Goal: Information Seeking & Learning: Find contact information

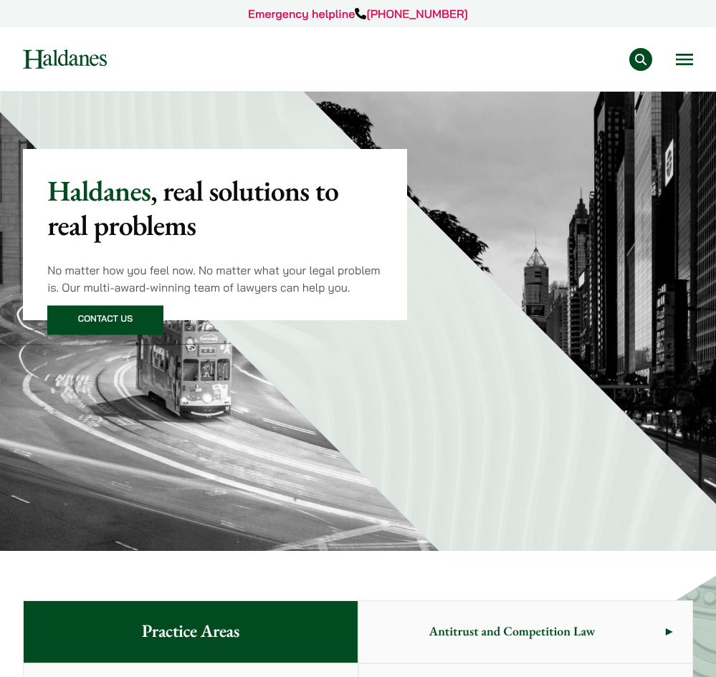
click at [681, 63] on button "Open menu" at bounding box center [684, 59] width 17 height 11
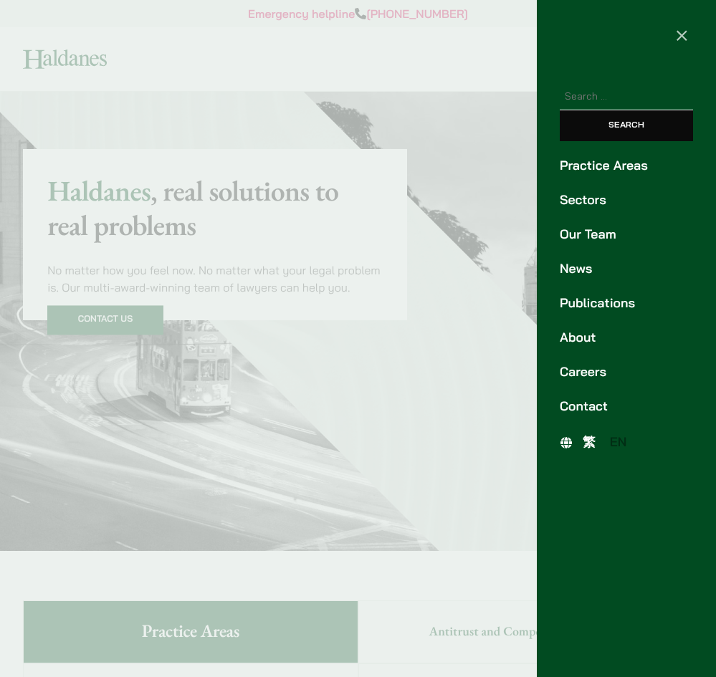
click at [601, 232] on link "Our Team" at bounding box center [626, 234] width 133 height 19
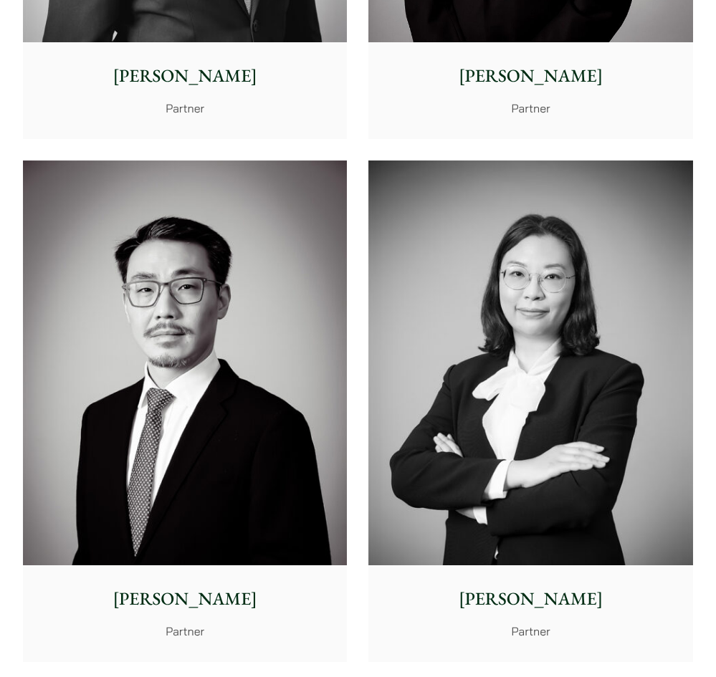
scroll to position [5881, 0]
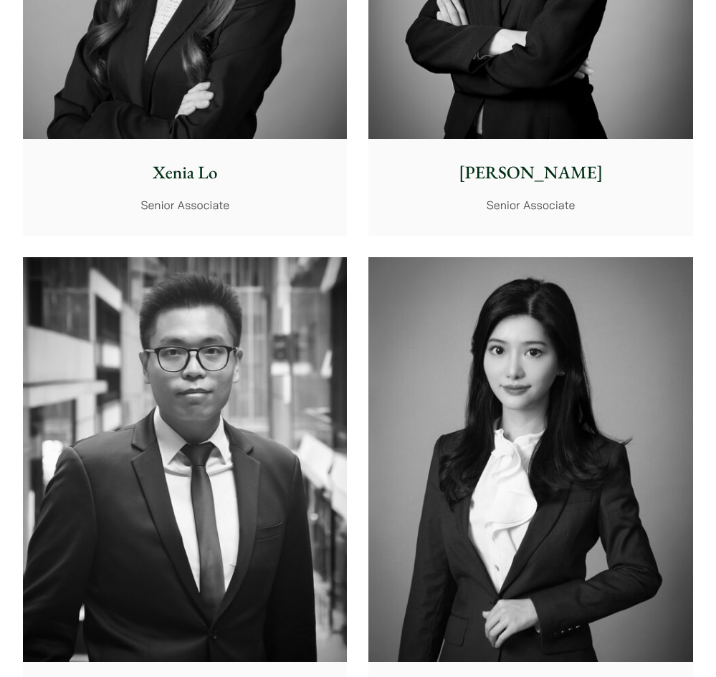
click at [570, 180] on p "Vivian Leung" at bounding box center [531, 173] width 304 height 27
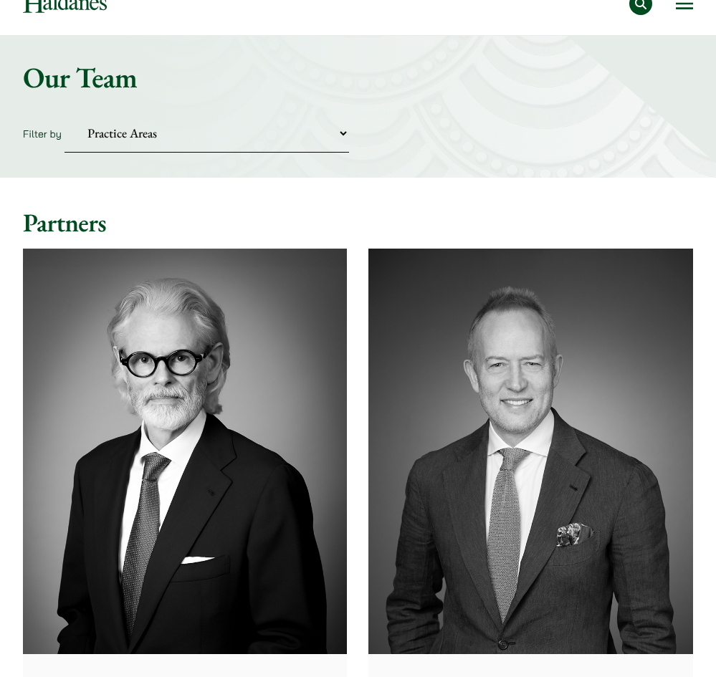
scroll to position [0, 0]
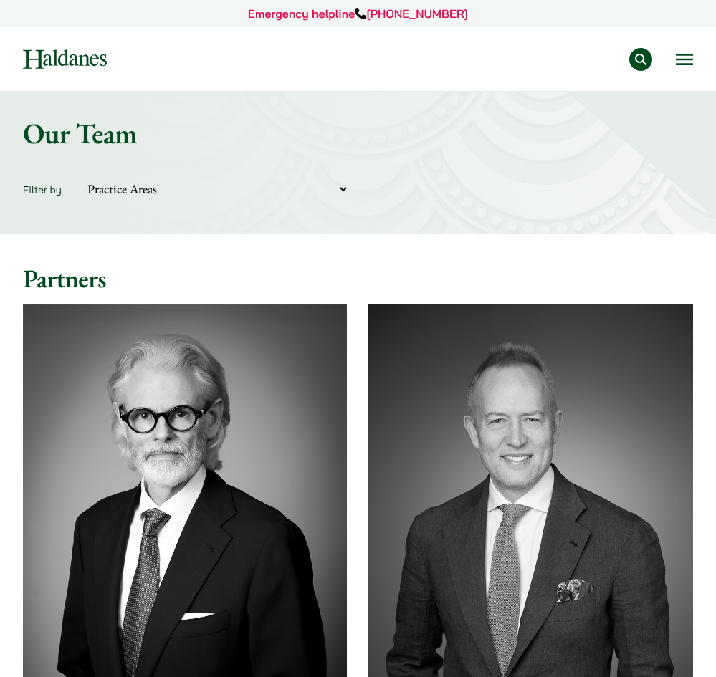
click at [340, 189] on select "Practice Areas Antitrust and Competition Civil Litigation & Dispute Resolution …" at bounding box center [206, 189] width 284 height 39
select select "divorce-and-family-law"
click at [64, 170] on select "Practice Areas Antitrust and Competition Civil Litigation & Dispute Resolution …" at bounding box center [206, 189] width 284 height 39
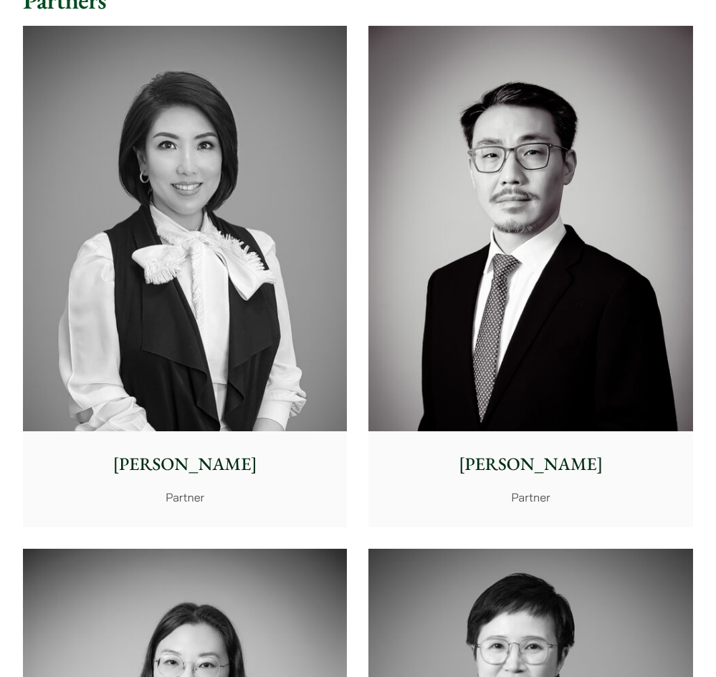
scroll to position [287, 0]
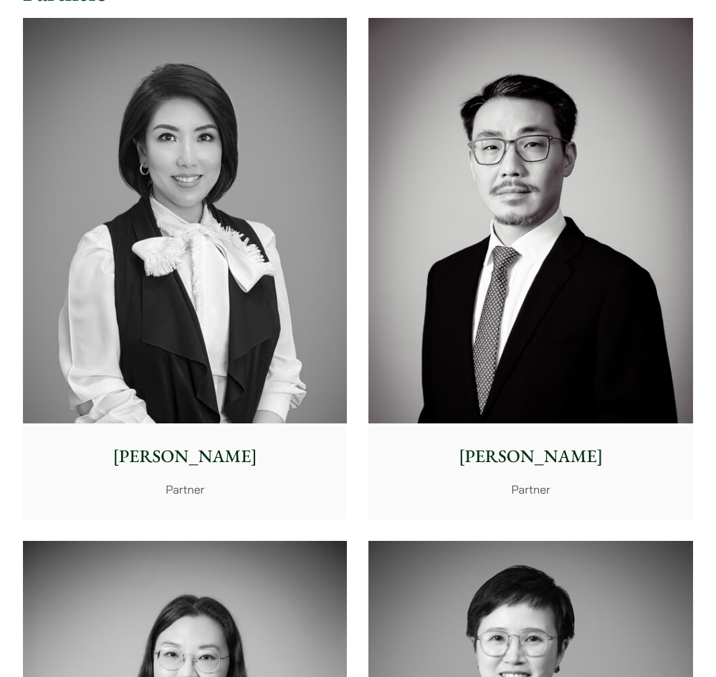
click at [193, 452] on p "Elsie Liu" at bounding box center [185, 457] width 304 height 27
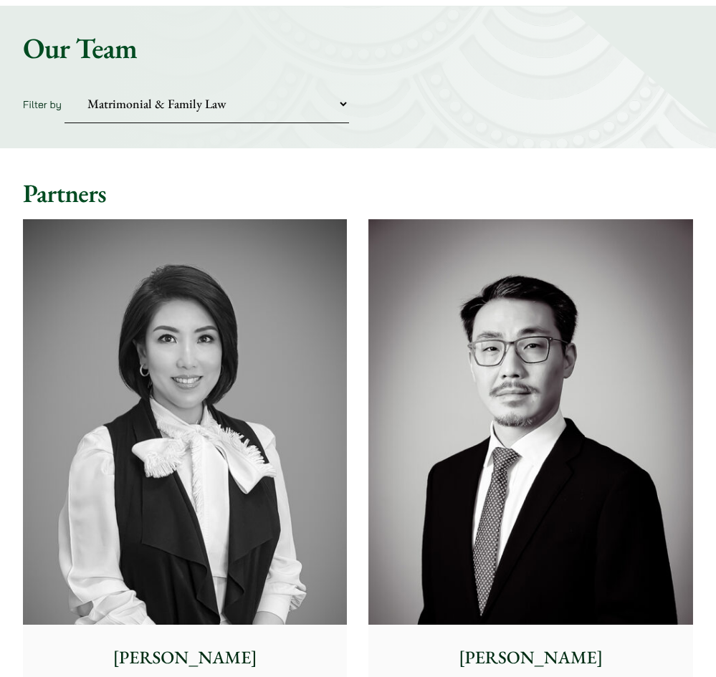
scroll to position [215, 0]
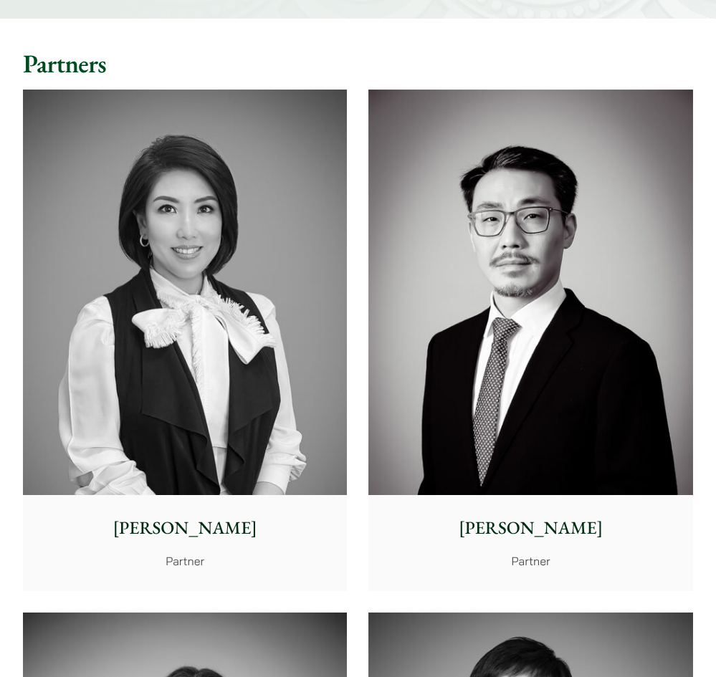
click at [515, 303] on img at bounding box center [530, 293] width 324 height 406
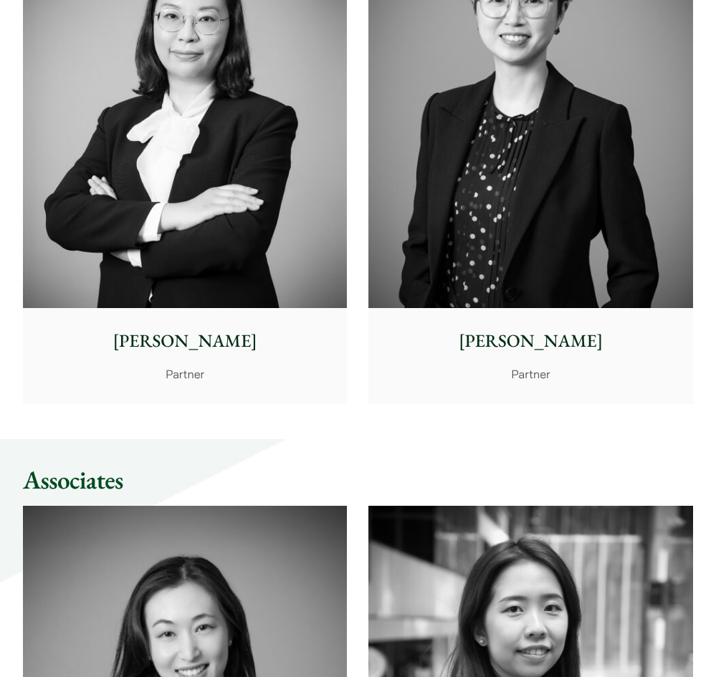
scroll to position [932, 0]
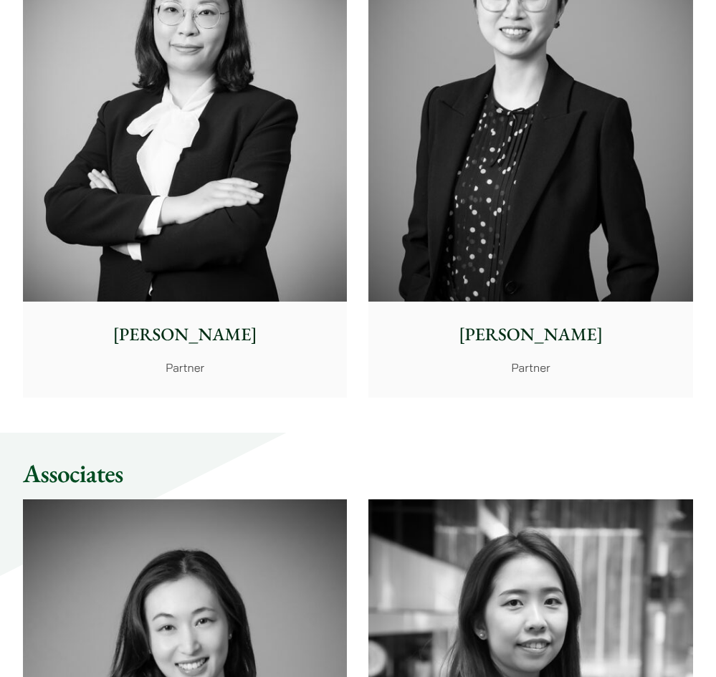
click at [204, 317] on div "Anita Leung Partner" at bounding box center [185, 349] width 324 height 95
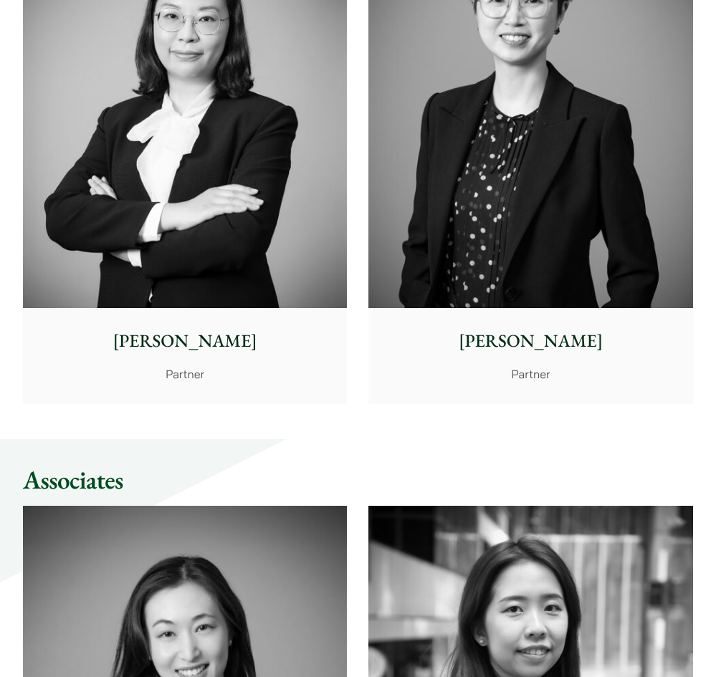
click at [543, 259] on img at bounding box center [530, 106] width 324 height 406
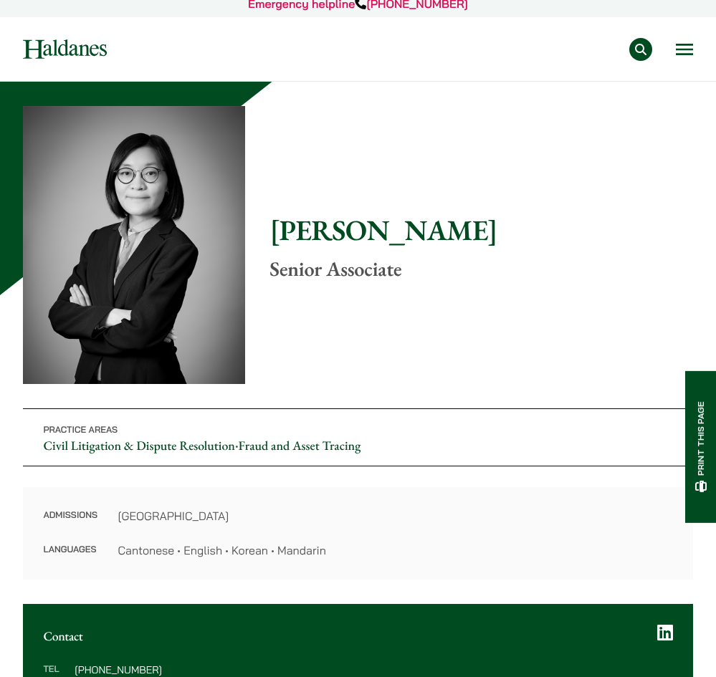
scroll to position [215, 0]
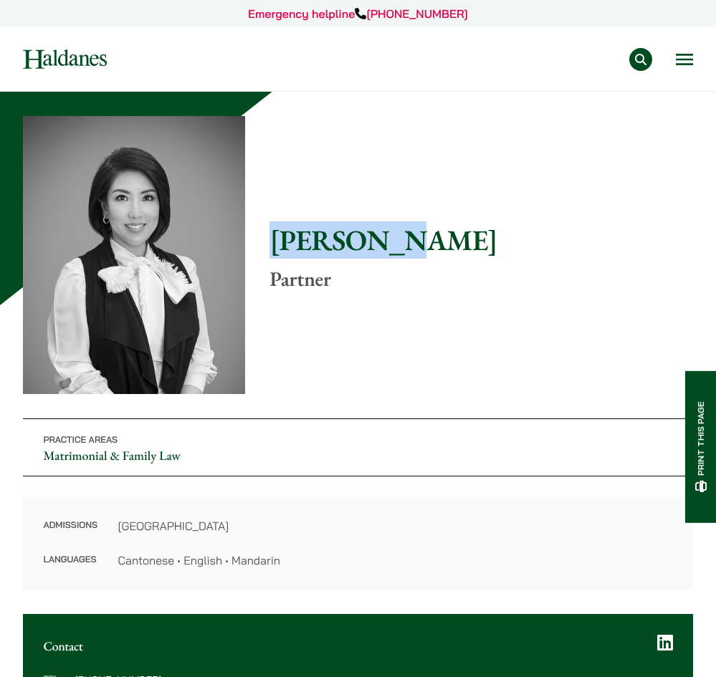
drag, startPoint x: 269, startPoint y: 237, endPoint x: 386, endPoint y: 244, distance: 116.3
click at [386, 244] on h1 "Elsie Liu" at bounding box center [481, 240] width 424 height 34
copy h1 "Elsie Liu"
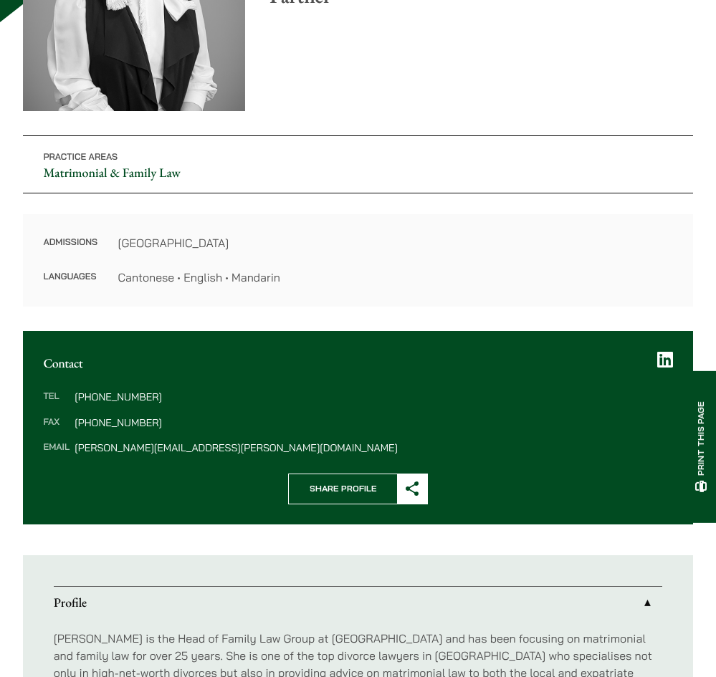
scroll to position [287, 0]
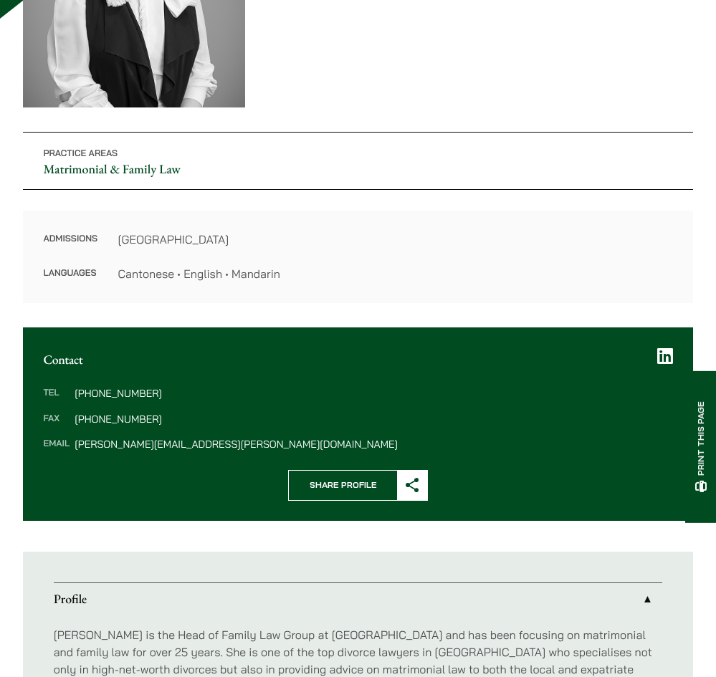
drag, startPoint x: 168, startPoint y: 395, endPoint x: 98, endPoint y: 396, distance: 70.2
click at [98, 396] on dd "(852) 2230 2854" at bounding box center [374, 393] width 598 height 10
copy dd "2230 2854"
drag, startPoint x: 158, startPoint y: 419, endPoint x: 101, endPoint y: 419, distance: 57.3
click at [101, 419] on dd "[PHONE_NUMBER]" at bounding box center [374, 419] width 598 height 10
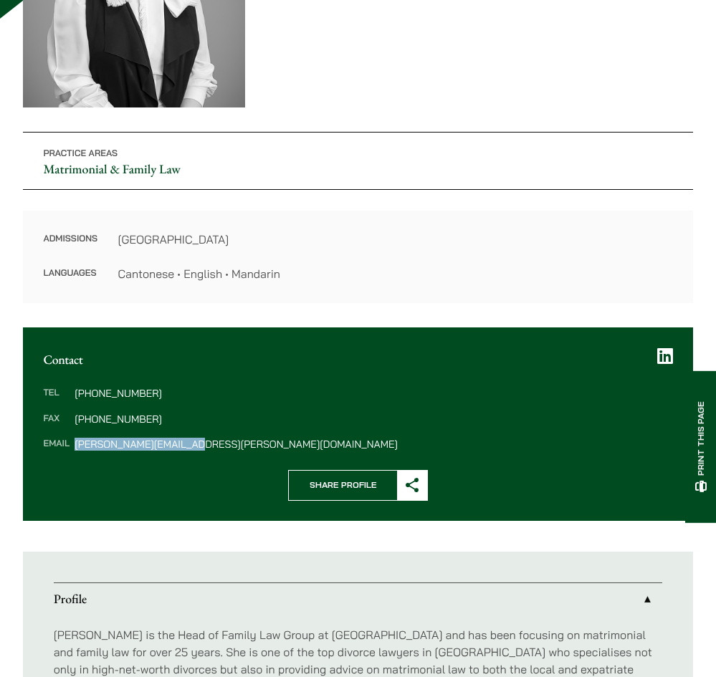
drag, startPoint x: 186, startPoint y: 447, endPoint x: 76, endPoint y: 447, distance: 109.6
click at [76, 447] on dd "elsie.liu@haldanes.com" at bounding box center [374, 444] width 598 height 10
copy dd "elsie.liu@haldanes.com"
drag, startPoint x: 148, startPoint y: 421, endPoint x: 101, endPoint y: 422, distance: 47.3
click at [101, 422] on dd "[PHONE_NUMBER]" at bounding box center [374, 419] width 598 height 10
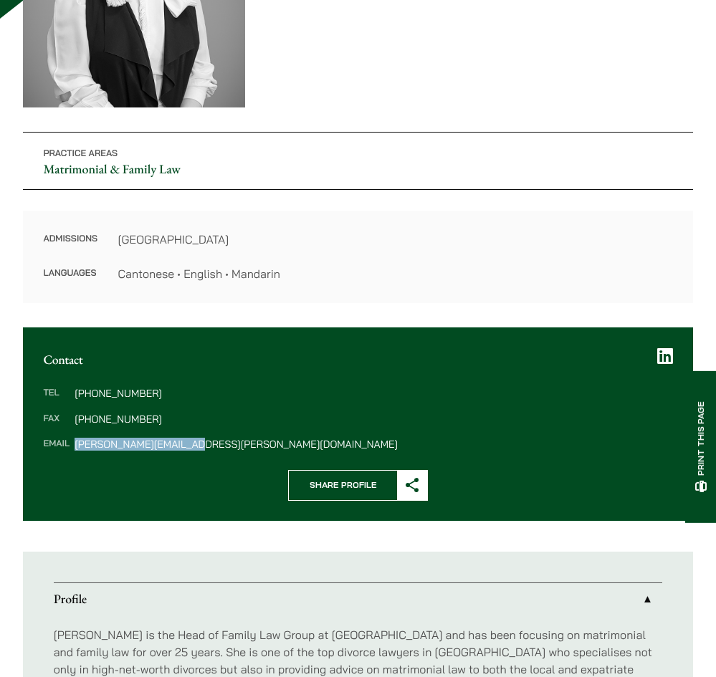
copy dd "2845 1637"
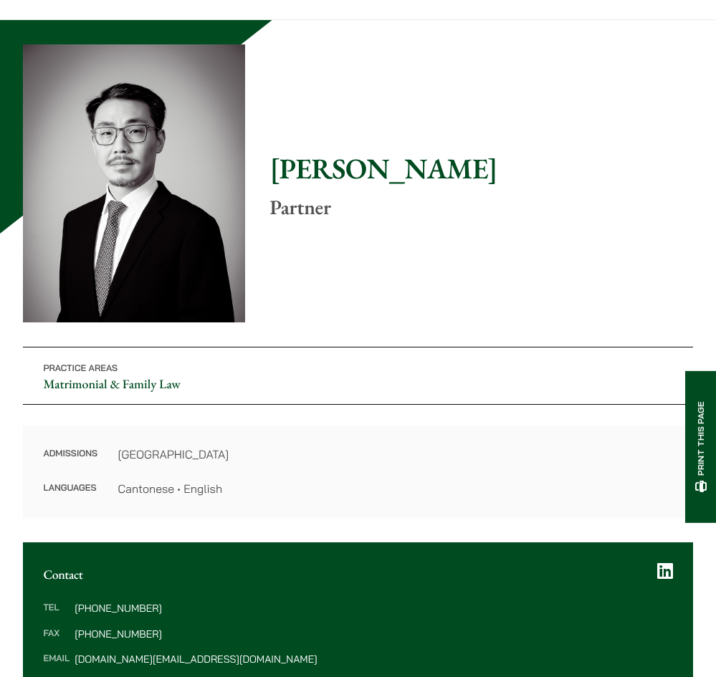
scroll to position [143, 0]
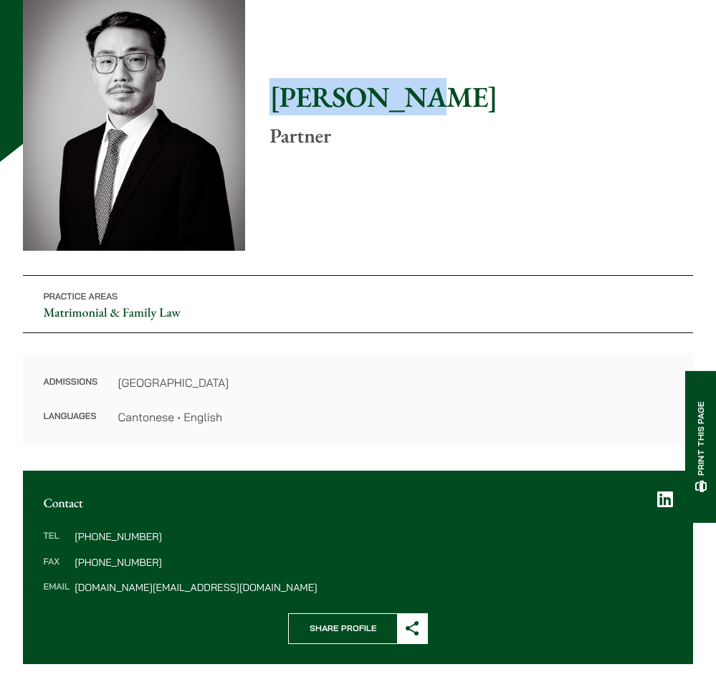
drag, startPoint x: 278, startPoint y: 95, endPoint x: 386, endPoint y: 97, distance: 108.2
click at [386, 97] on h1 "[PERSON_NAME]" at bounding box center [481, 97] width 424 height 34
copy h1 "[PERSON_NAME]"
drag, startPoint x: 163, startPoint y: 529, endPoint x: 102, endPoint y: 535, distance: 62.0
click at [102, 535] on div "Tel [PHONE_NUMBER] Fax [PHONE_NUMBER] Email [PERSON_NAME][DOMAIN_NAME][EMAIL_AD…" at bounding box center [358, 563] width 670 height 102
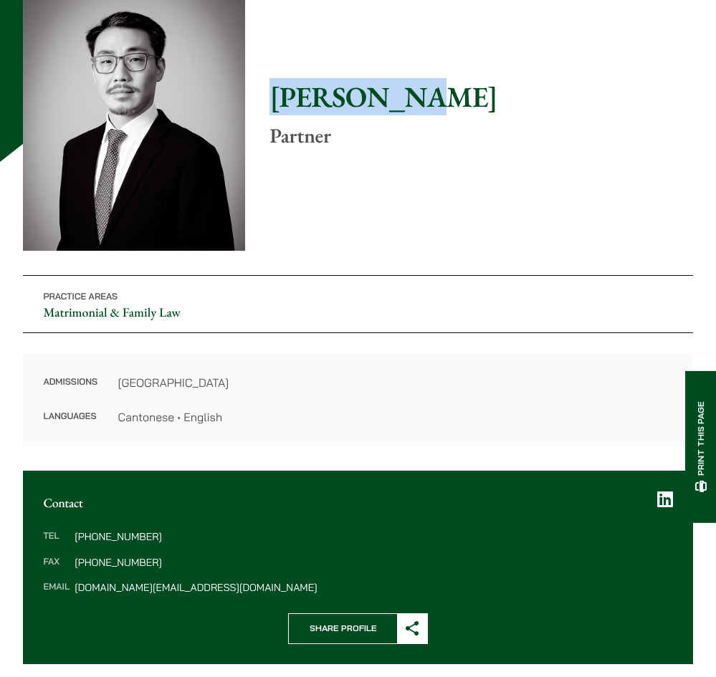
copy dd "2230 1406"
drag, startPoint x: 158, startPoint y: 564, endPoint x: 102, endPoint y: 558, distance: 56.2
click at [102, 558] on dd "[PHONE_NUMBER]" at bounding box center [374, 563] width 598 height 10
copy dd "2845 1637"
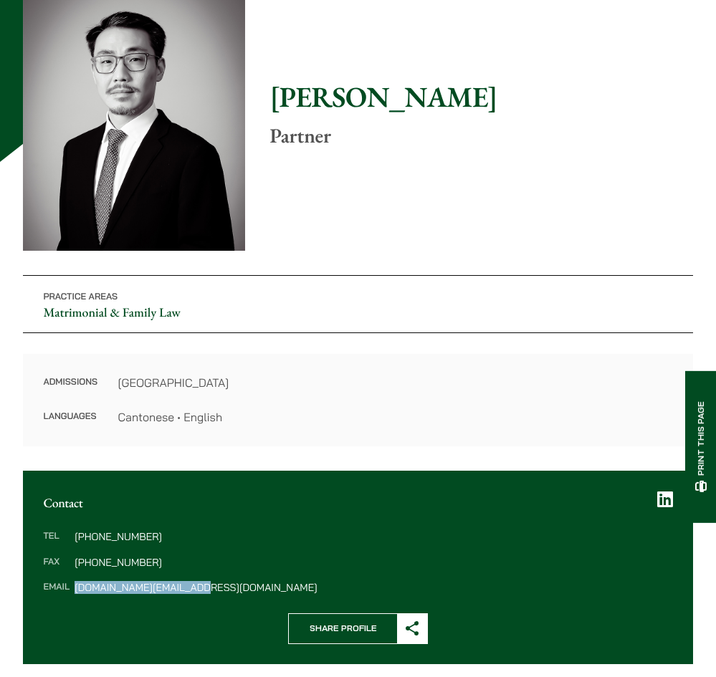
drag, startPoint x: 192, startPoint y: 584, endPoint x: 75, endPoint y: 590, distance: 117.0
click at [75, 590] on dd "willard.li@haldanes.com" at bounding box center [374, 588] width 598 height 10
copy dd "willard.li@haldanes.com"
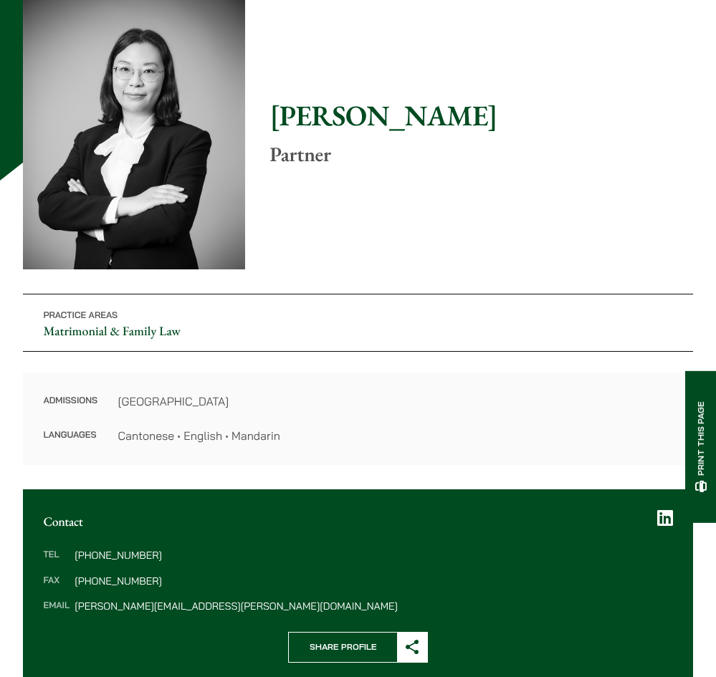
scroll to position [143, 0]
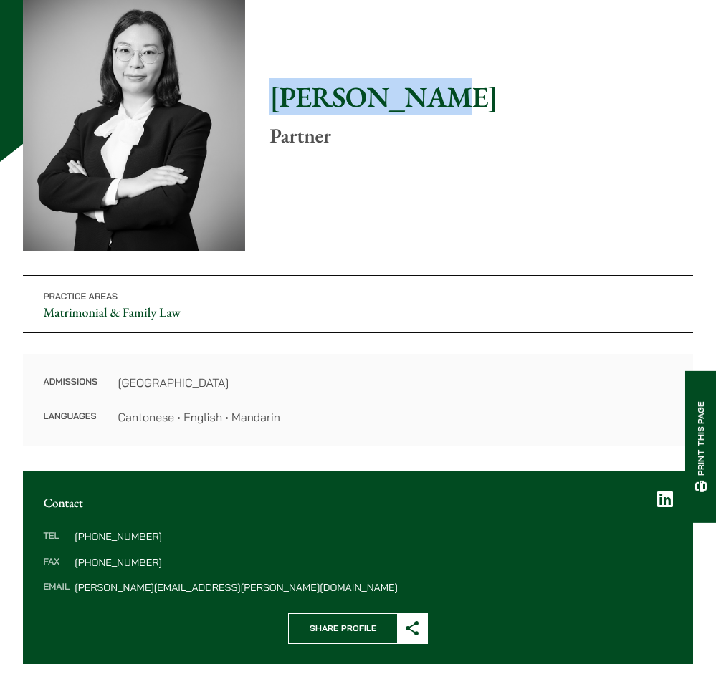
drag, startPoint x: 413, startPoint y: 102, endPoint x: 237, endPoint y: 118, distance: 176.3
click at [237, 118] on div "Home » Lawyers » [PERSON_NAME] [PERSON_NAME] Partner Practice Areas Matrimonial…" at bounding box center [358, 210] width 670 height 474
copy div "Home » Lawyers » [PERSON_NAME] [PERSON_NAME]"
drag, startPoint x: 160, startPoint y: 532, endPoint x: 102, endPoint y: 530, distance: 58.1
click at [102, 532] on dd "[PHONE_NUMBER]" at bounding box center [374, 537] width 598 height 10
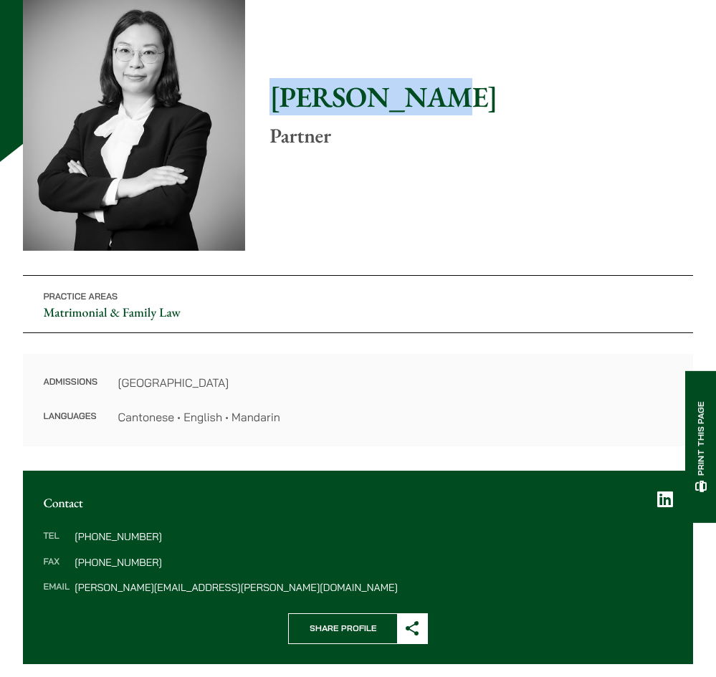
copy dd "2230 2845"
drag, startPoint x: 163, startPoint y: 556, endPoint x: 100, endPoint y: 554, distance: 62.4
click at [100, 554] on dl "Tel (852) 2230 2845 Fax (852) 2845 1637 Email anita.leung@haldanes.com" at bounding box center [357, 562] width 629 height 61
copy dd "2845 1637"
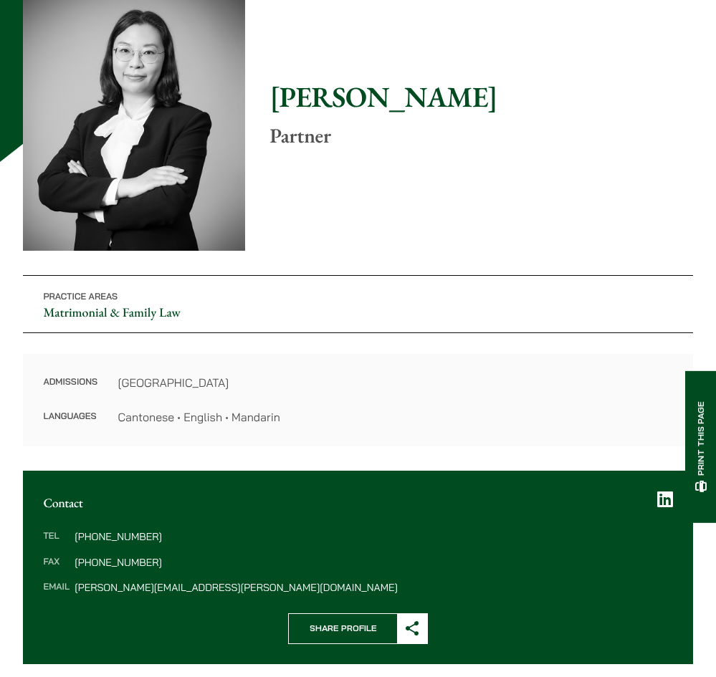
click at [499, 410] on dd "Cantonese • English • Mandarin" at bounding box center [395, 416] width 555 height 17
drag, startPoint x: 221, startPoint y: 584, endPoint x: 74, endPoint y: 586, distance: 147.6
click at [74, 586] on dl "Tel (852) 2230 2845 Fax (852) 2845 1637 Email anita.leung@haldanes.com" at bounding box center [357, 562] width 629 height 61
copy dd "anita.leung@haldanes.com"
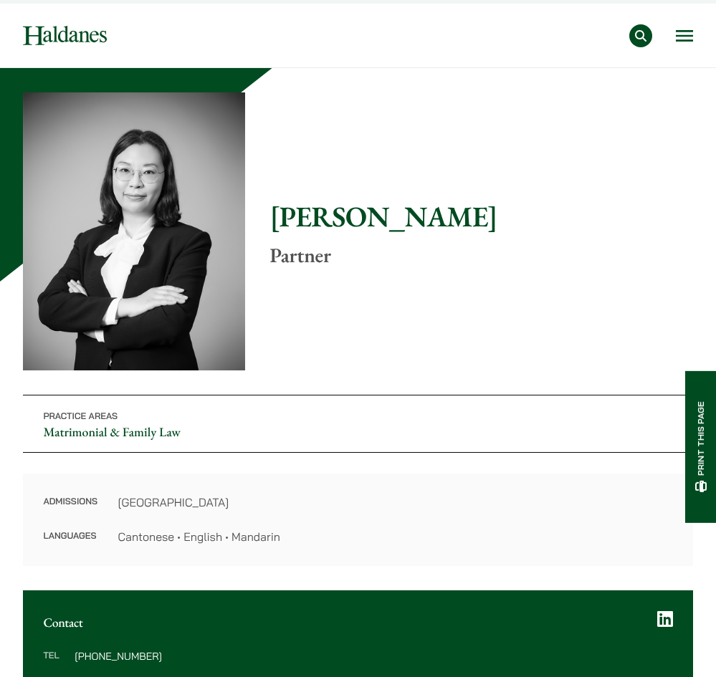
scroll to position [0, 0]
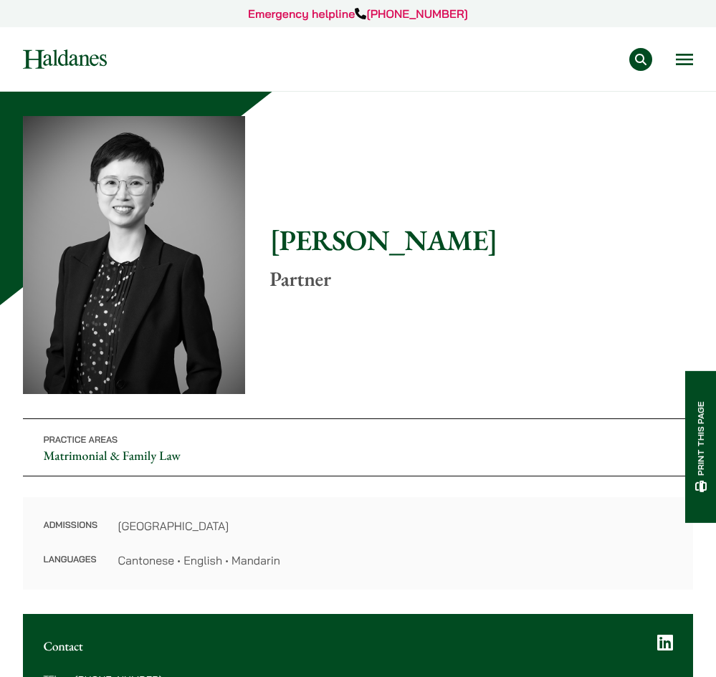
click at [370, 241] on h1 "[PERSON_NAME]" at bounding box center [481, 240] width 424 height 34
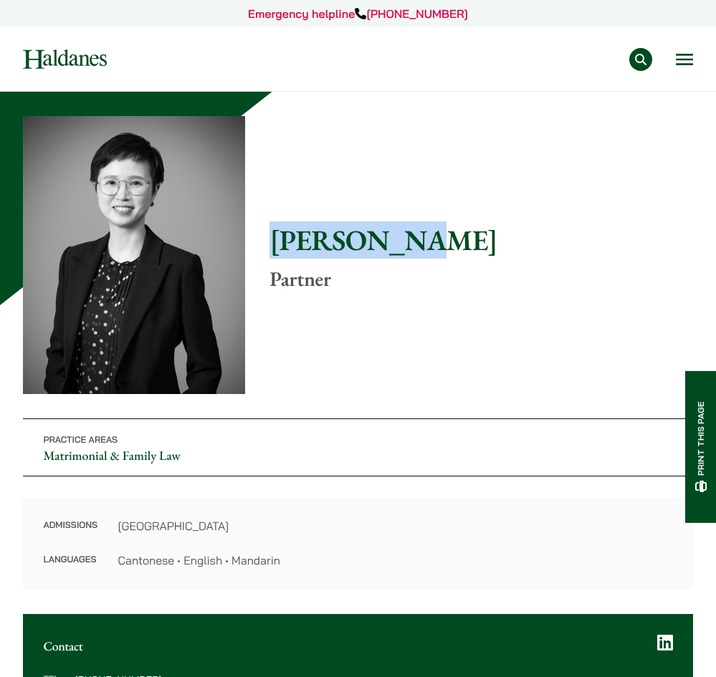
drag, startPoint x: 395, startPoint y: 240, endPoint x: 153, endPoint y: 247, distance: 242.3
click at [153, 247] on div "Home » Lawyers » [PERSON_NAME] [PERSON_NAME] Partner Practice Areas Matrimonial…" at bounding box center [358, 353] width 670 height 474
copy div "Home » Lawyers » [PERSON_NAME] [PERSON_NAME]"
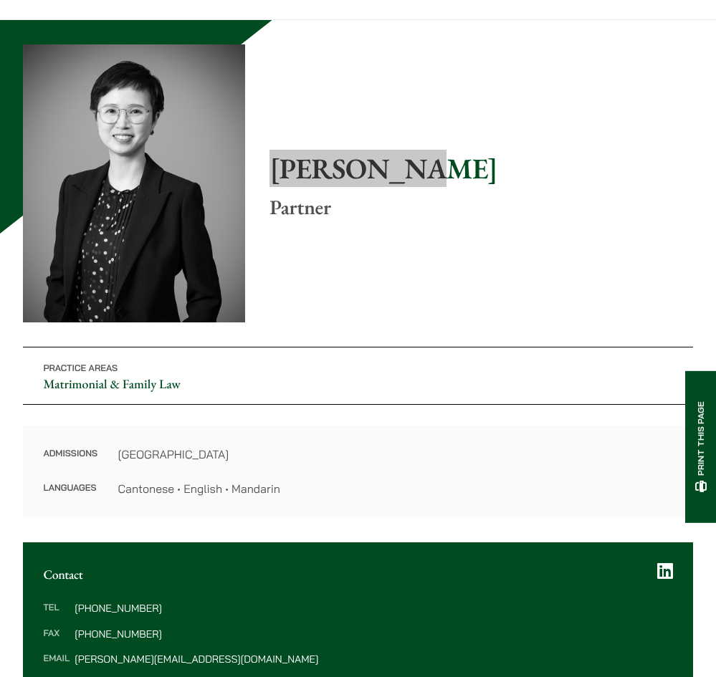
scroll to position [143, 0]
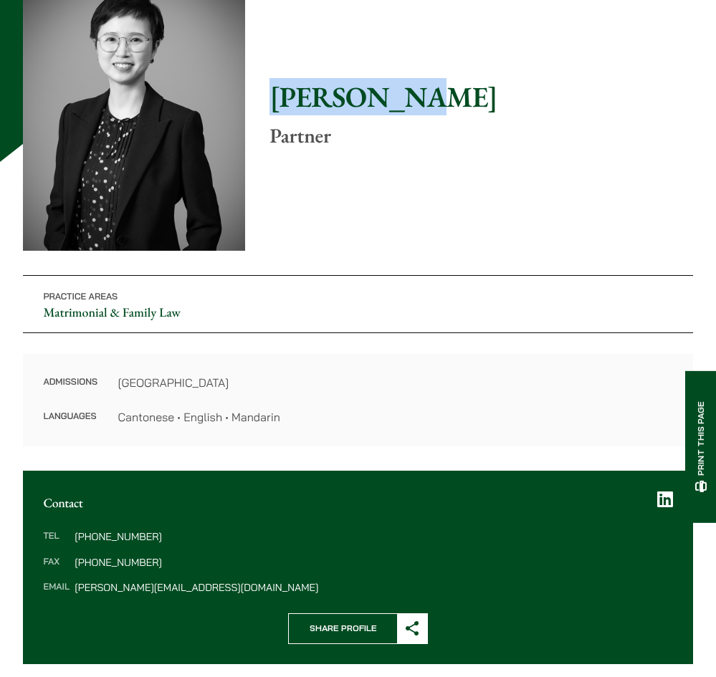
drag, startPoint x: 155, startPoint y: 532, endPoint x: 102, endPoint y: 536, distance: 53.2
click at [102, 536] on dd "[PHONE_NUMBER]" at bounding box center [374, 537] width 598 height 10
copy dd "2230 2804"
drag, startPoint x: 152, startPoint y: 563, endPoint x: 100, endPoint y: 566, distance: 52.4
click at [100, 566] on dd "[PHONE_NUMBER]" at bounding box center [374, 563] width 598 height 10
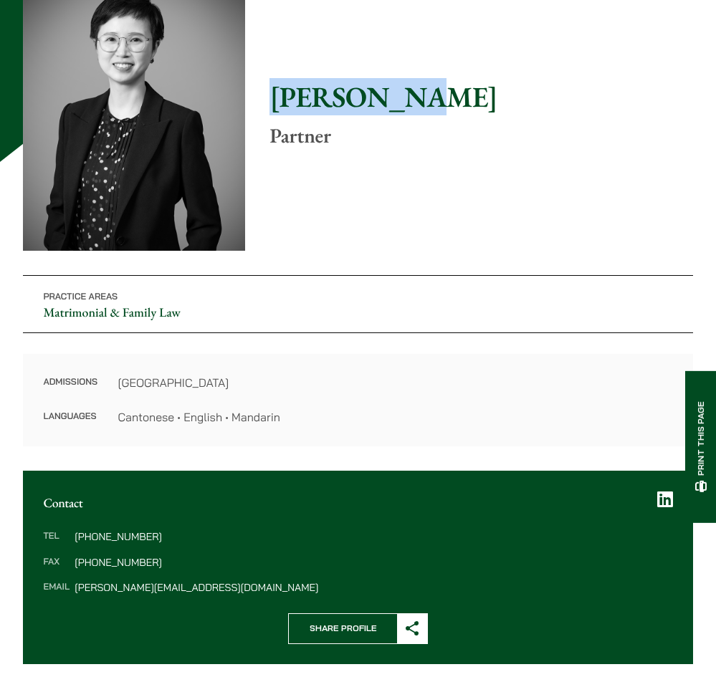
copy dd "2845 1637"
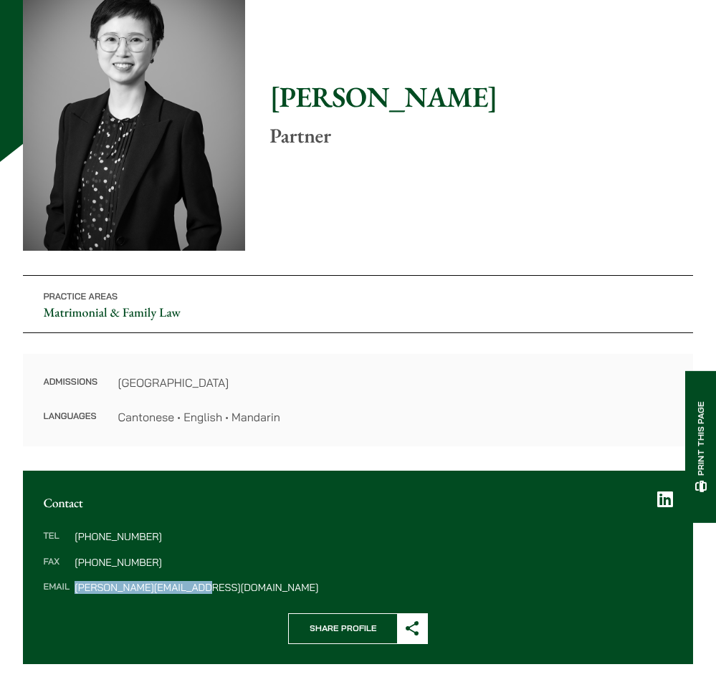
drag, startPoint x: 205, startPoint y: 585, endPoint x: 77, endPoint y: 583, distance: 128.3
click at [77, 583] on dd "elaine.sum@haldanes.com" at bounding box center [374, 588] width 598 height 10
copy dd "elaine.sum@haldanes.com"
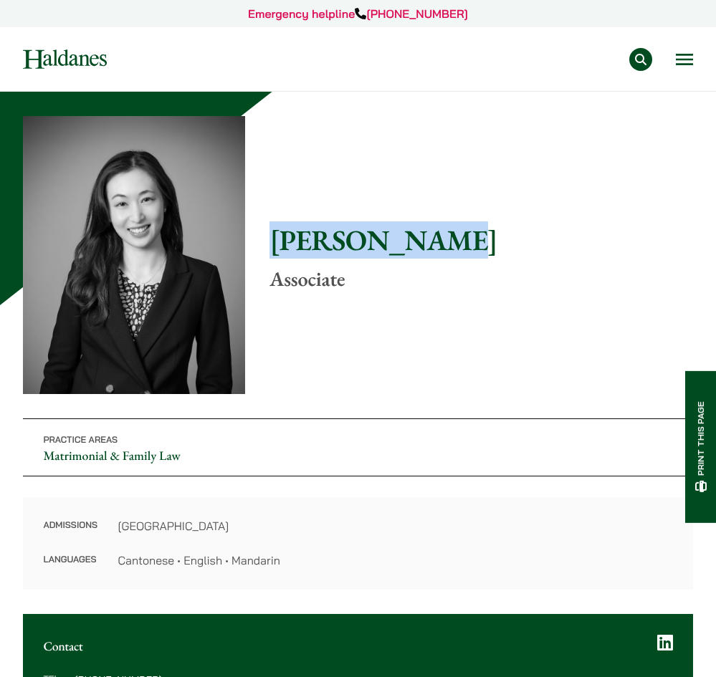
drag, startPoint x: 272, startPoint y: 237, endPoint x: 423, endPoint y: 234, distance: 151.2
click at [423, 234] on h1 "[PERSON_NAME]" at bounding box center [481, 240] width 424 height 34
copy h1 "[PERSON_NAME]"
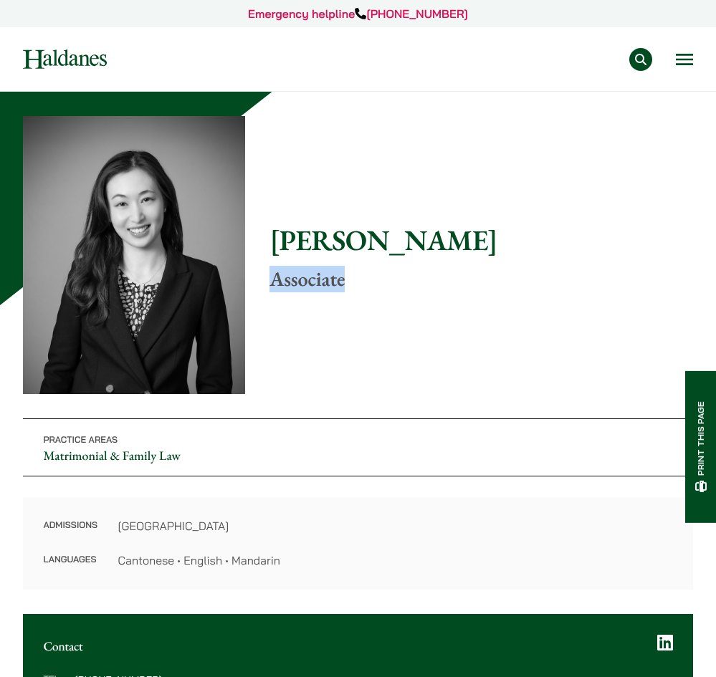
drag, startPoint x: 365, startPoint y: 277, endPoint x: 274, endPoint y: 290, distance: 91.3
click at [274, 290] on p "Associate" at bounding box center [481, 279] width 424 height 24
copy p "Associate"
click at [298, 394] on div "Home » Lawyers » [PERSON_NAME] [PERSON_NAME] Associate Practice Areas Matrimoni…" at bounding box center [358, 353] width 670 height 474
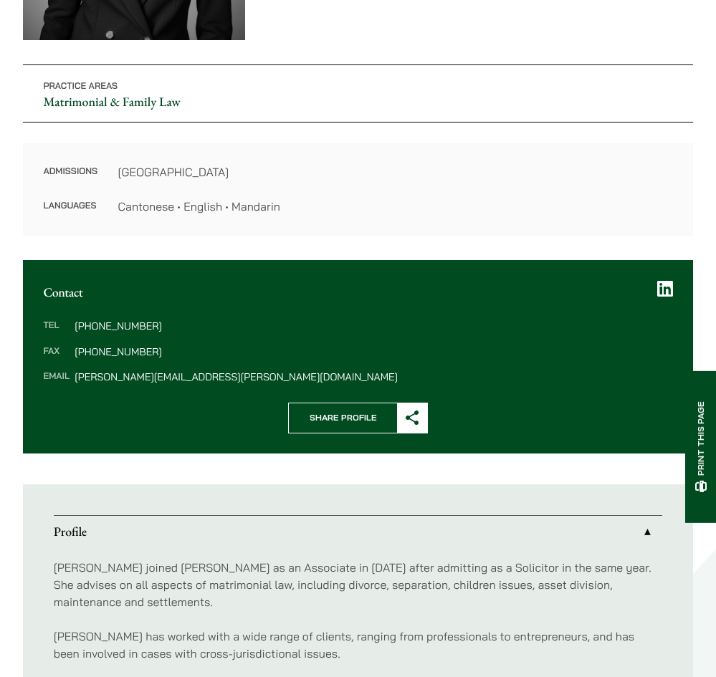
scroll to position [358, 0]
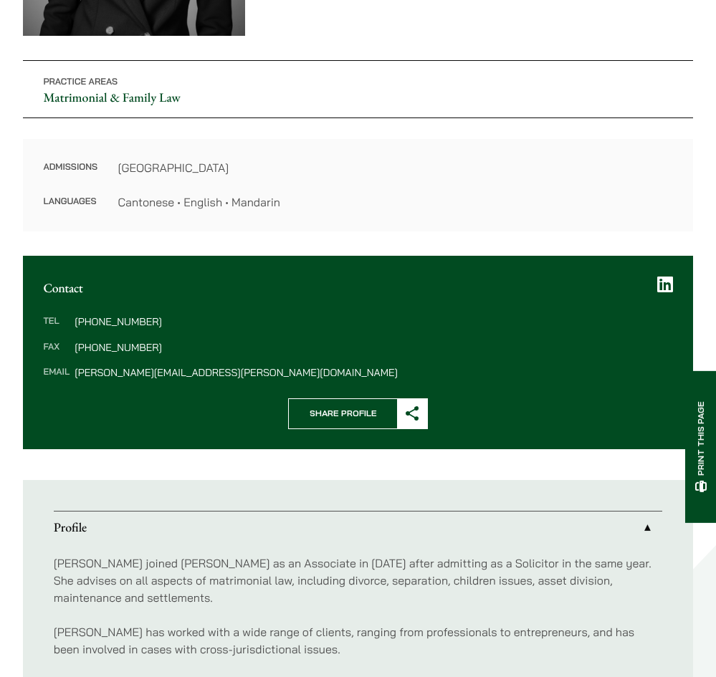
drag, startPoint x: 155, startPoint y: 312, endPoint x: 100, endPoint y: 321, distance: 55.8
click at [100, 321] on div "Tel [PHONE_NUMBER] Fax [PHONE_NUMBER] Email [PERSON_NAME][EMAIL_ADDRESS][PERSON…" at bounding box center [358, 348] width 670 height 102
copy dd "2230 2844"
drag, startPoint x: 161, startPoint y: 346, endPoint x: 133, endPoint y: 341, distance: 28.4
click at [133, 343] on dd "[PHONE_NUMBER]" at bounding box center [374, 348] width 598 height 10
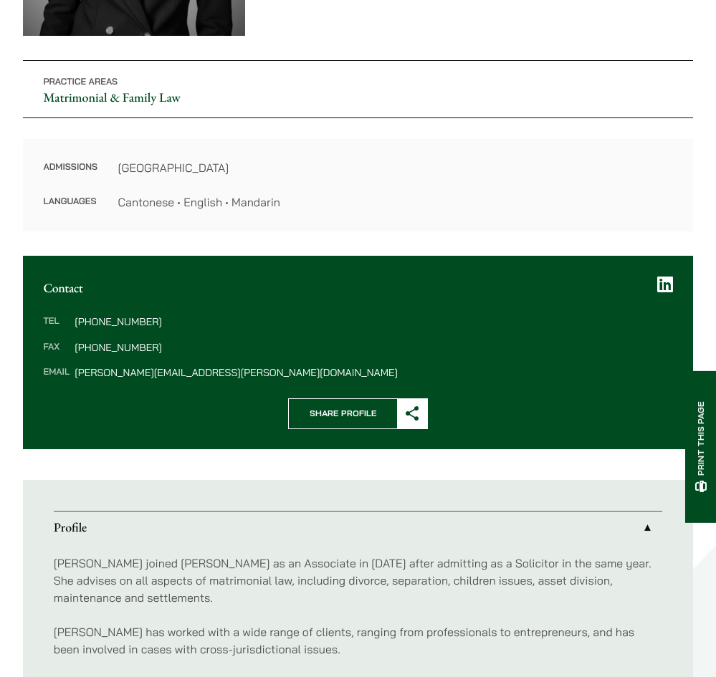
click at [133, 343] on dd "[PHONE_NUMBER]" at bounding box center [374, 348] width 598 height 10
drag, startPoint x: 150, startPoint y: 345, endPoint x: 102, endPoint y: 351, distance: 48.4
click at [102, 351] on dd "[PHONE_NUMBER]" at bounding box center [374, 348] width 598 height 10
click at [169, 369] on dd "shirley.chan@haldanes.com" at bounding box center [374, 373] width 598 height 10
drag, startPoint x: 220, startPoint y: 369, endPoint x: 74, endPoint y: 376, distance: 146.4
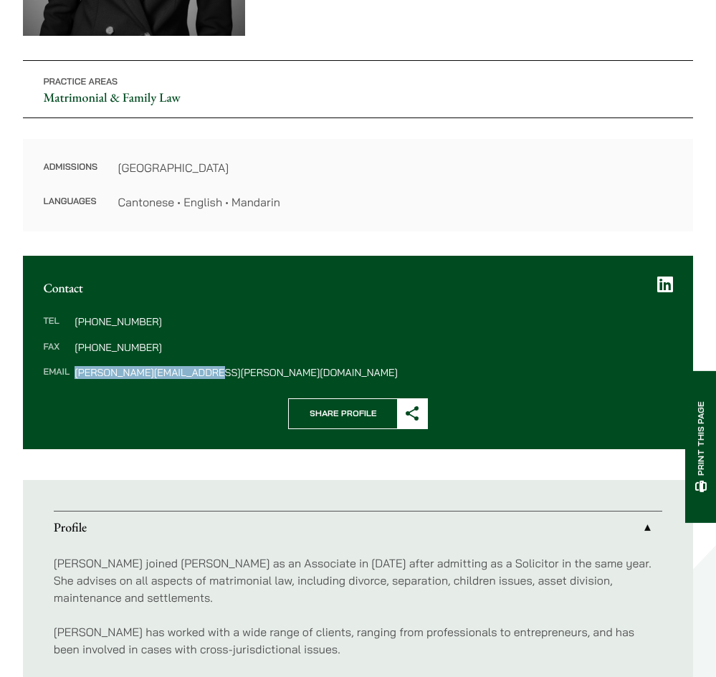
click at [74, 376] on dl "Tel (852) 2230 2844 Fax (852) 2845 1637 Email shirley.chan@haldanes.com" at bounding box center [357, 347] width 629 height 61
copy dd "shirley.chan@haldanes.com"
click at [237, 287] on h2 "Contact" at bounding box center [357, 288] width 629 height 15
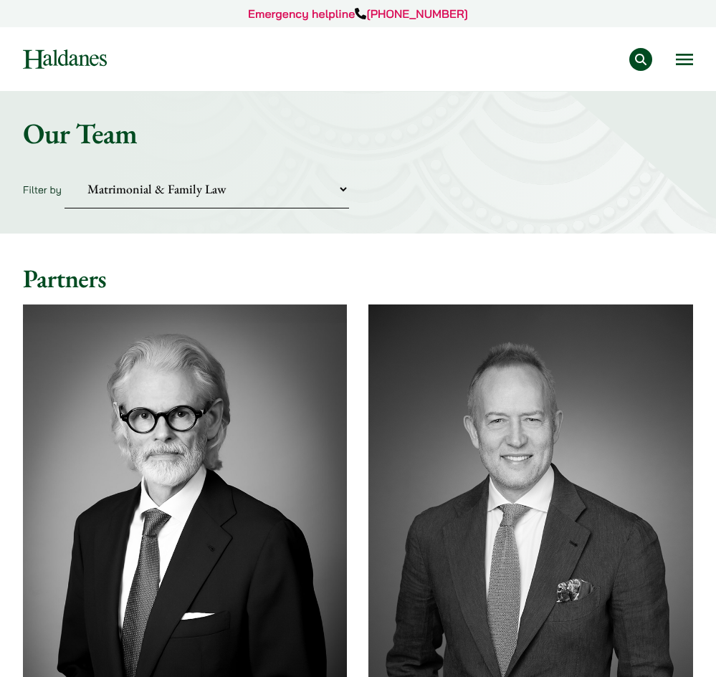
select select "divorce-and-family-law"
click at [277, 195] on select "Practice Areas Antitrust and Competition Civil Litigation & Dispute Resolution …" at bounding box center [206, 189] width 284 height 39
click at [64, 170] on select "Practice Areas Antitrust and Competition Civil Litigation & Dispute Resolution …" at bounding box center [206, 189] width 284 height 39
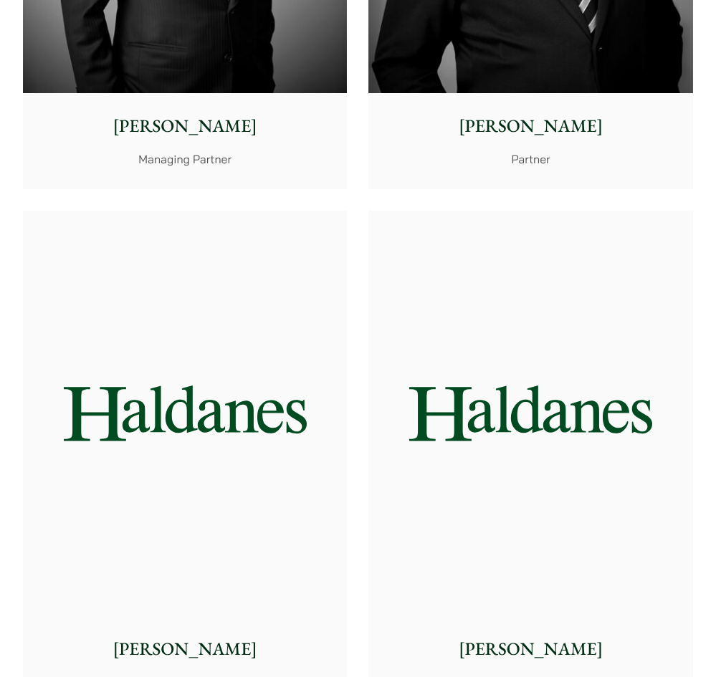
scroll to position [1003, 0]
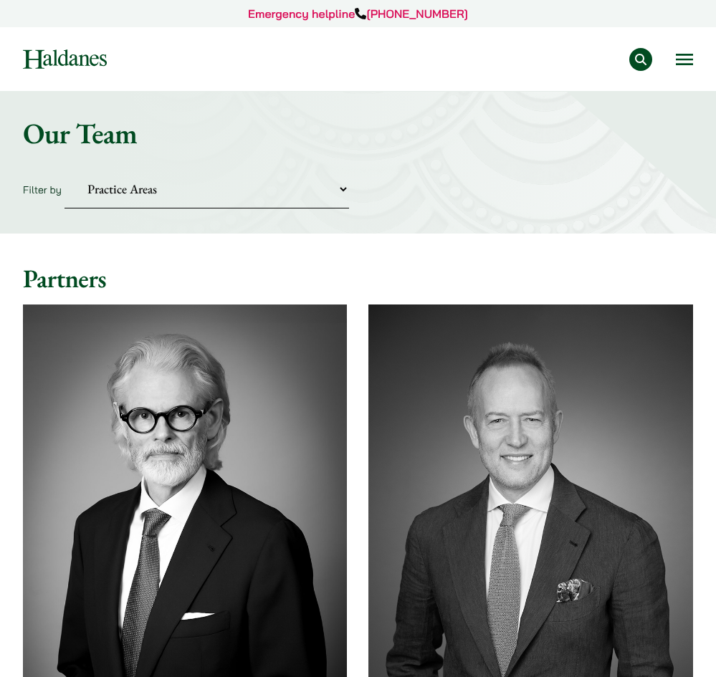
click at [206, 191] on select "Practice Areas Antitrust and Competition Civil Litigation & Dispute Resolution …" at bounding box center [206, 189] width 284 height 39
select select "divorce-and-family-law"
click at [64, 170] on select "Practice Areas Antitrust and Competition Civil Litigation & Dispute Resolution …" at bounding box center [206, 189] width 284 height 39
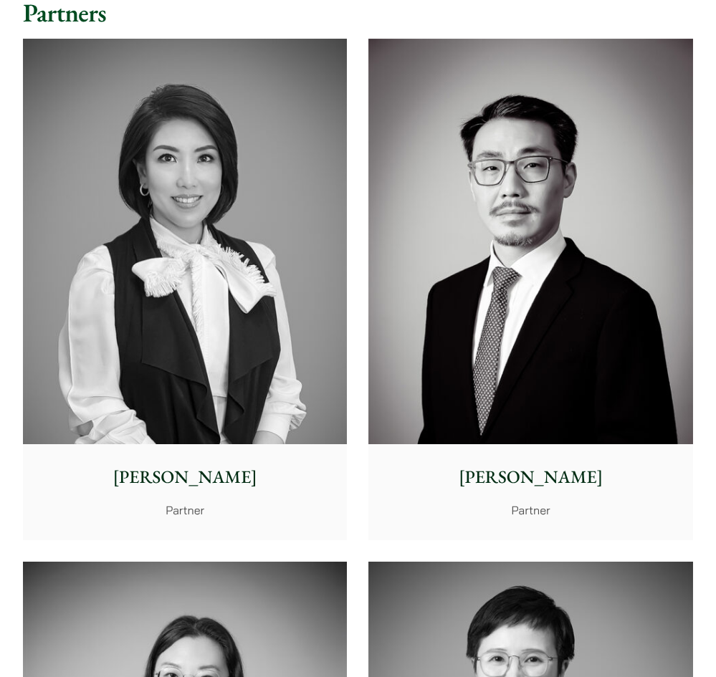
scroll to position [287, 0]
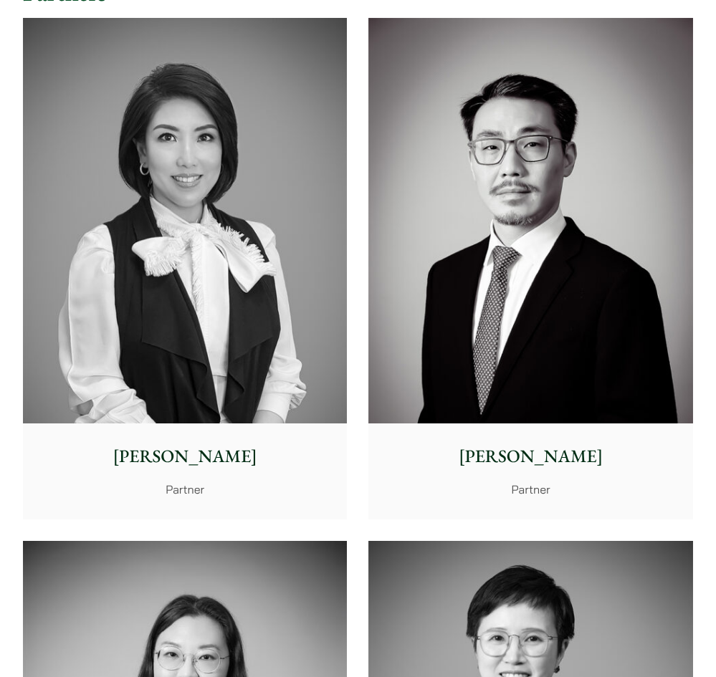
click at [186, 467] on p "Elsie Liu" at bounding box center [185, 457] width 304 height 27
click at [468, 440] on div "Willard Li Partner" at bounding box center [530, 471] width 324 height 95
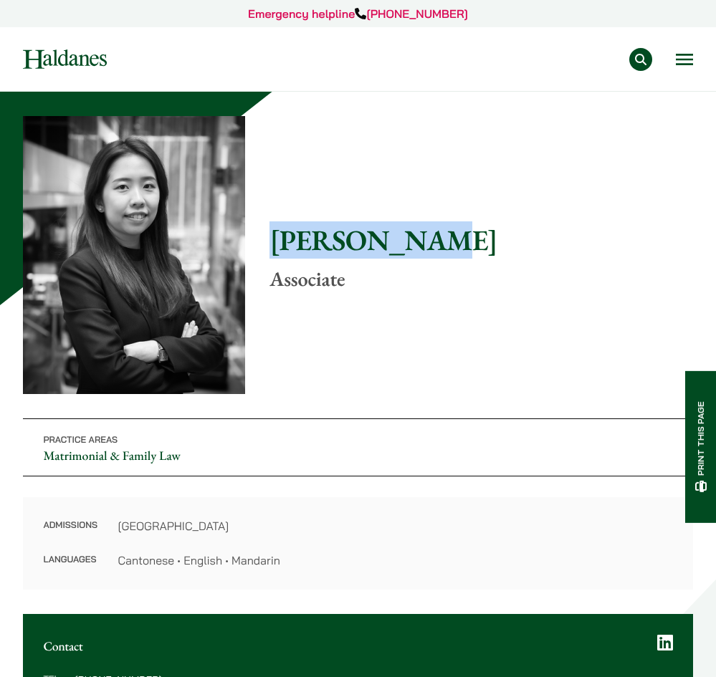
drag, startPoint x: 274, startPoint y: 240, endPoint x: 446, endPoint y: 242, distance: 172.0
click at [446, 242] on h1 "[PERSON_NAME]" at bounding box center [481, 240] width 424 height 34
copy h1 "[PERSON_NAME]"
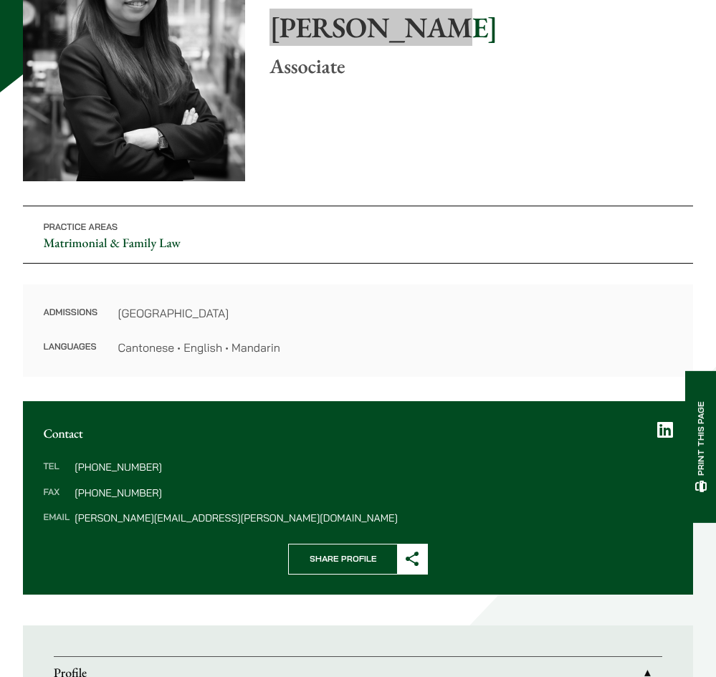
scroll to position [287, 0]
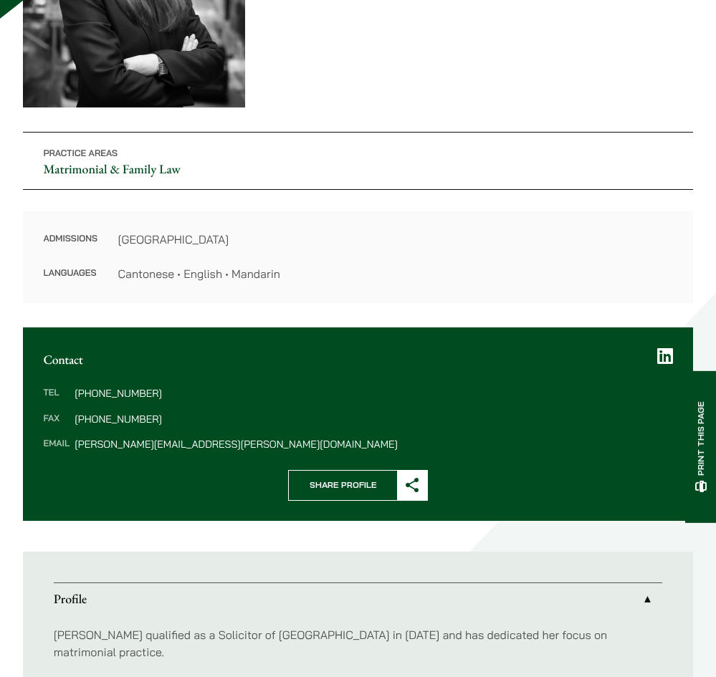
drag, startPoint x: 103, startPoint y: 394, endPoint x: 119, endPoint y: 378, distance: 22.3
click at [153, 396] on dd "[PHONE_NUMBER]" at bounding box center [374, 393] width 598 height 10
copy dd "2230 2845"
drag, startPoint x: 103, startPoint y: 418, endPoint x: 150, endPoint y: 421, distance: 47.4
click at [150, 421] on dd "[PHONE_NUMBER]" at bounding box center [374, 419] width 598 height 10
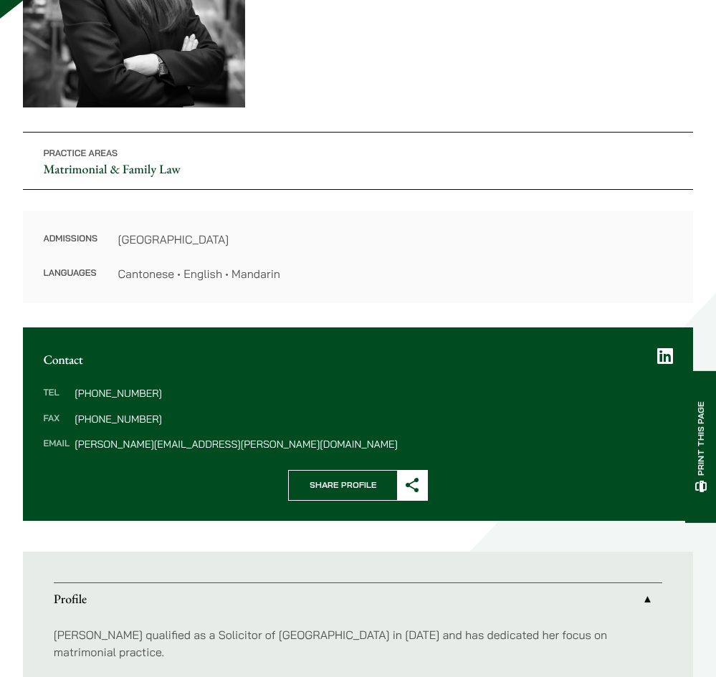
copy dd "2845 1637"
drag, startPoint x: 75, startPoint y: 446, endPoint x: 205, endPoint y: 443, distance: 129.7
click at [205, 443] on dd "alvina.suen@haldanes.com" at bounding box center [374, 444] width 598 height 10
copy dd "alvina.suen@haldanes.com"
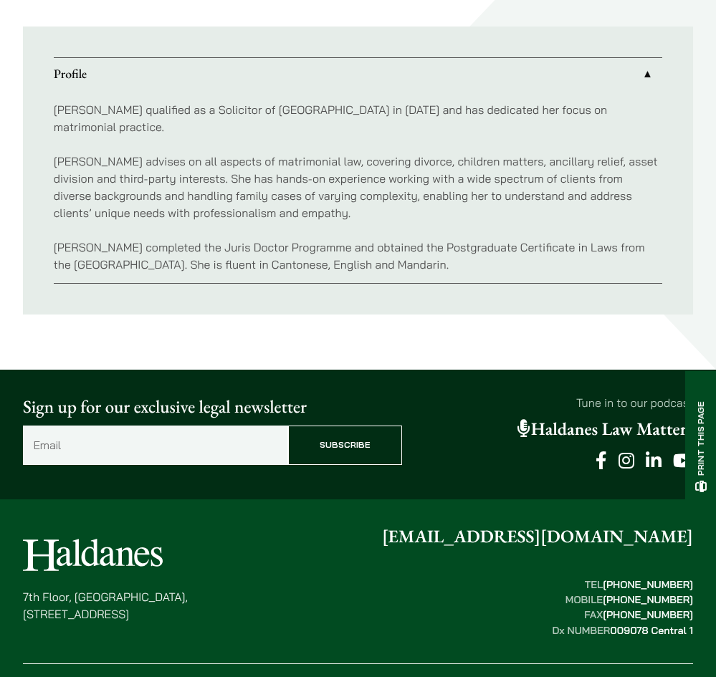
scroll to position [860, 0]
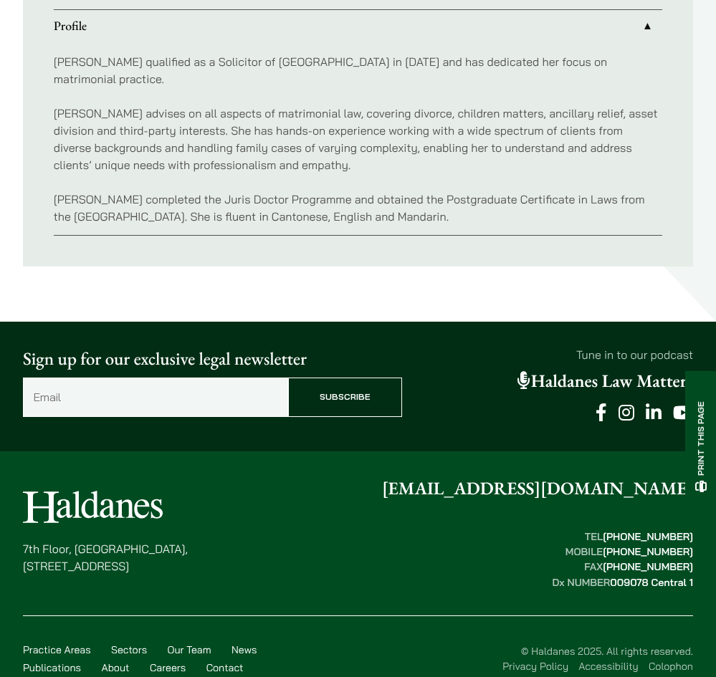
click at [397, 75] on div "Alvina qualified as a Solicitor of Hong Kong in 2021 and has dedicated her focu…" at bounding box center [358, 139] width 609 height 192
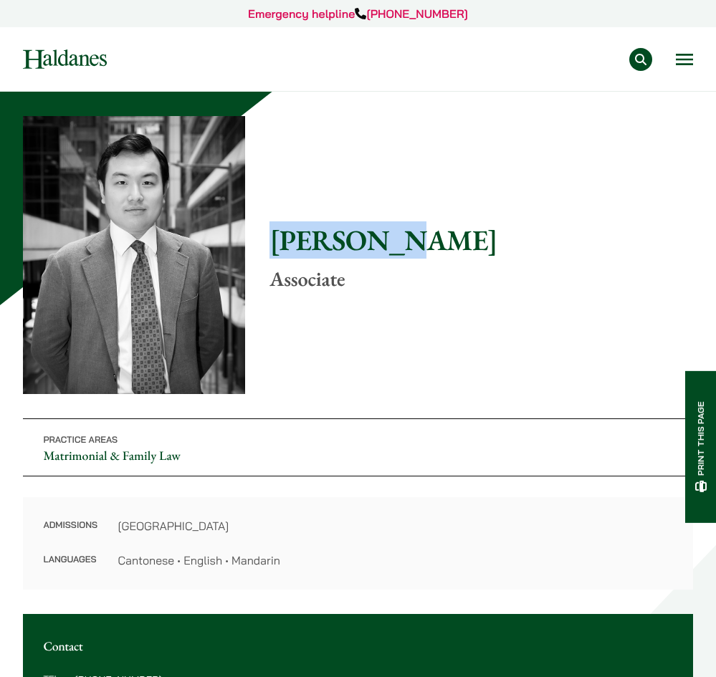
drag, startPoint x: 277, startPoint y: 242, endPoint x: 402, endPoint y: 245, distance: 125.4
click at [402, 245] on h1 "Ryan Chau" at bounding box center [481, 240] width 424 height 34
copy h1 "Ryan Chau"
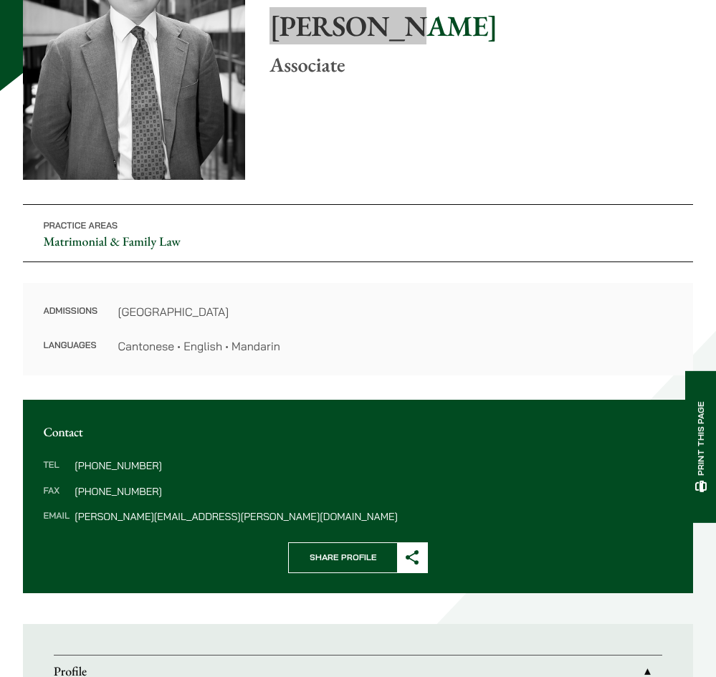
scroll to position [215, 0]
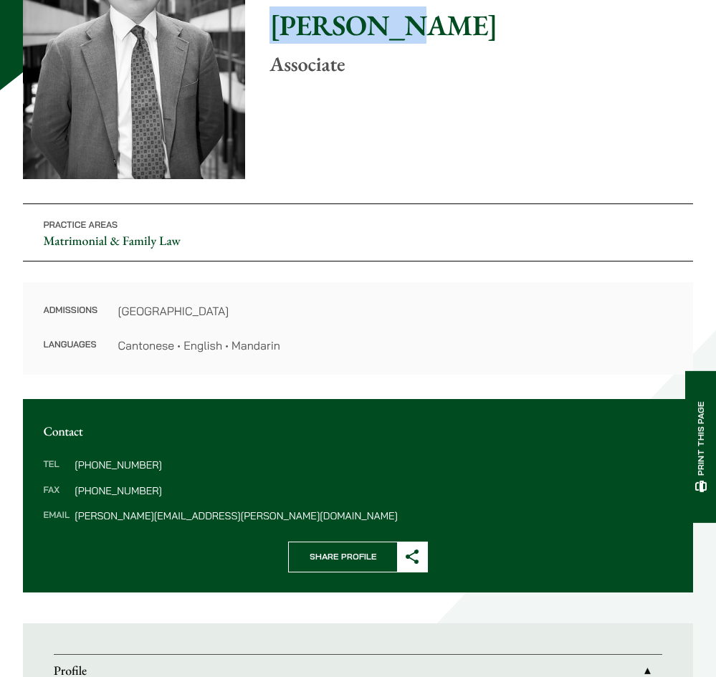
drag, startPoint x: 102, startPoint y: 466, endPoint x: 153, endPoint y: 466, distance: 50.9
click at [153, 466] on dd "[PHONE_NUMBER]" at bounding box center [374, 465] width 598 height 10
copy dd "2230 2845"
drag, startPoint x: 102, startPoint y: 491, endPoint x: 180, endPoint y: 490, distance: 78.1
click at [180, 490] on dd "[PHONE_NUMBER]" at bounding box center [374, 491] width 598 height 10
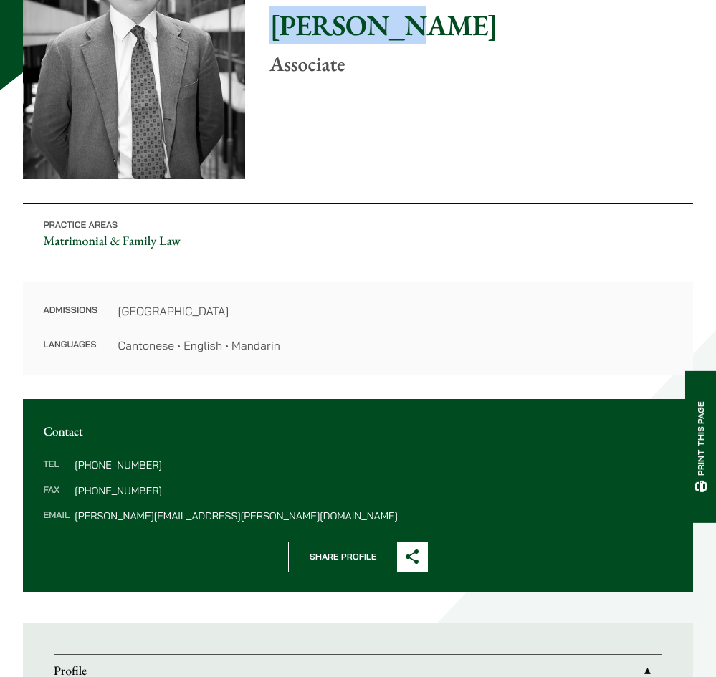
copy dd "2845 1637"
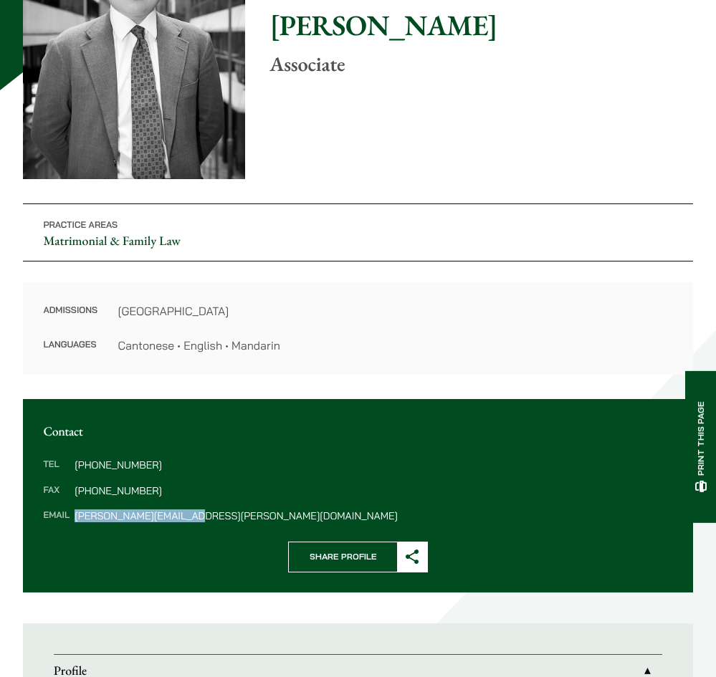
drag, startPoint x: 75, startPoint y: 520, endPoint x: 199, endPoint y: 520, distance: 124.7
click at [199, 520] on dd "ryan.chau@haldanes.com" at bounding box center [374, 516] width 598 height 10
copy dd "ryan.chau@haldanes.com"
click at [359, 122] on div "Home » Lawyers » Ryan Chau Ryan Chau Associate Practice Areas Matrimonial & Fam…" at bounding box center [358, 138] width 670 height 474
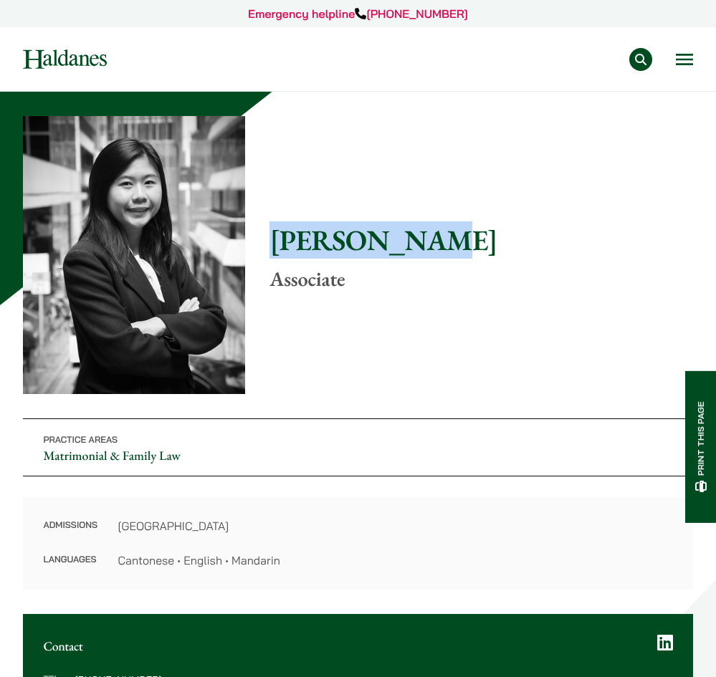
drag, startPoint x: 273, startPoint y: 238, endPoint x: 440, endPoint y: 241, distance: 167.0
click at [440, 241] on h1 "[PERSON_NAME]" at bounding box center [481, 240] width 424 height 34
copy h1 "[PERSON_NAME]"
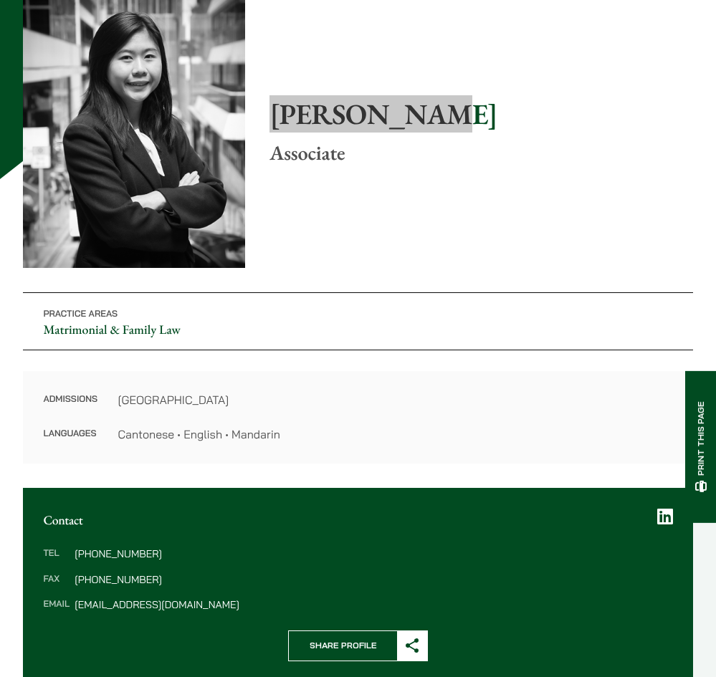
scroll to position [287, 0]
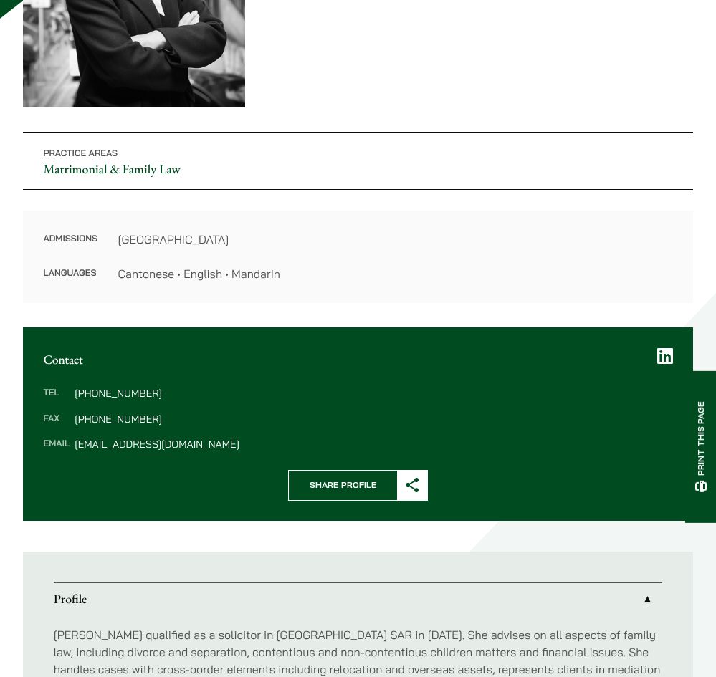
drag, startPoint x: 101, startPoint y: 393, endPoint x: 165, endPoint y: 388, distance: 63.9
click at [165, 388] on dd "(852) 2230 2844" at bounding box center [374, 393] width 598 height 10
copy dd "2230 2844"
drag, startPoint x: 102, startPoint y: 417, endPoint x: 150, endPoint y: 421, distance: 47.5
click at [150, 421] on dd "[PHONE_NUMBER]" at bounding box center [374, 419] width 598 height 10
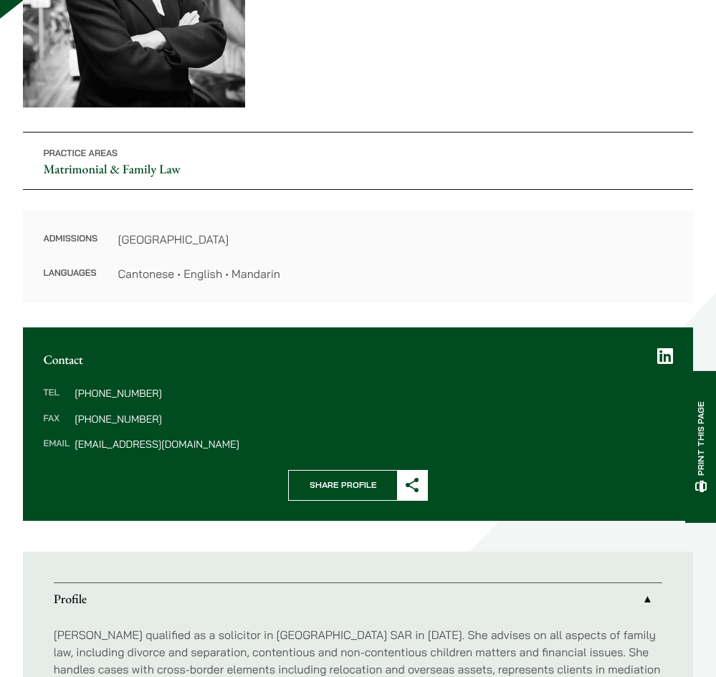
copy dd "2845 1637"
drag, startPoint x: 209, startPoint y: 443, endPoint x: 76, endPoint y: 446, distance: 132.6
click at [76, 446] on dd "danika.chui@haldanes.com" at bounding box center [374, 444] width 598 height 10
copy dd "danika.chui@haldanes.com"
click at [296, 355] on h2 "Contact" at bounding box center [357, 360] width 629 height 15
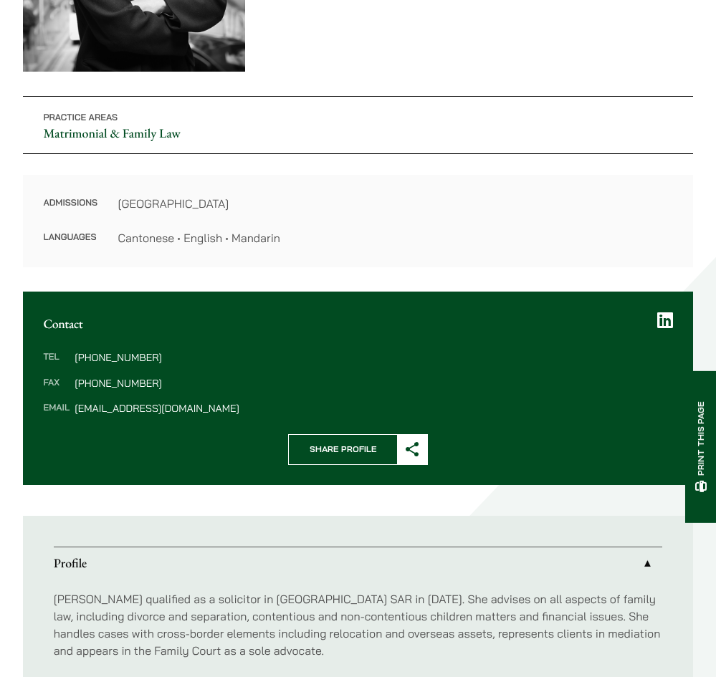
scroll to position [358, 0]
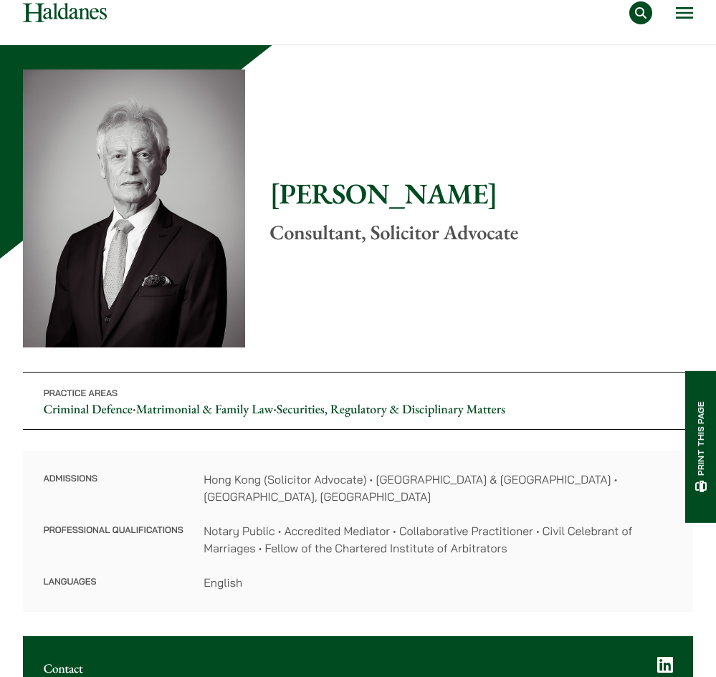
scroll to position [72, 0]
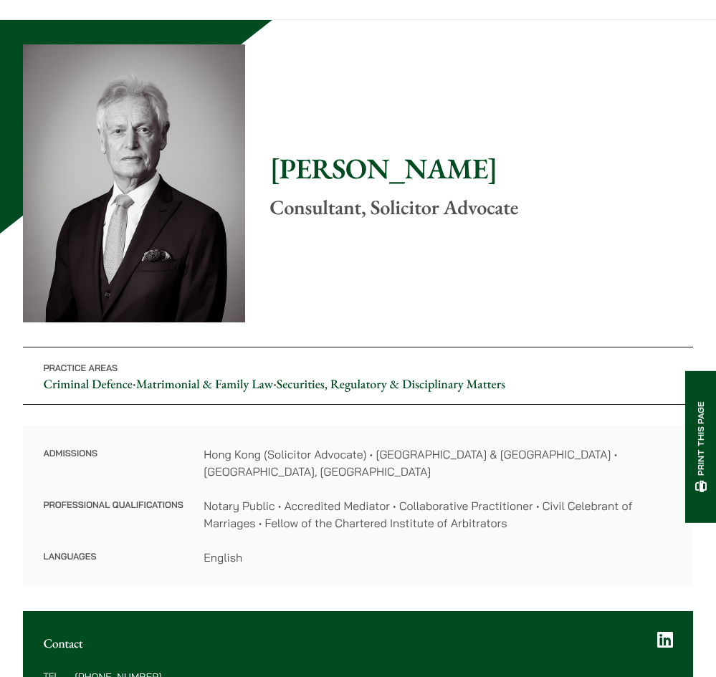
drag, startPoint x: 272, startPoint y: 175, endPoint x: 459, endPoint y: 172, distance: 187.1
click at [459, 172] on h1 "Geoffrey Booth" at bounding box center [481, 168] width 424 height 34
copy h1 "Geoffrey Booth"
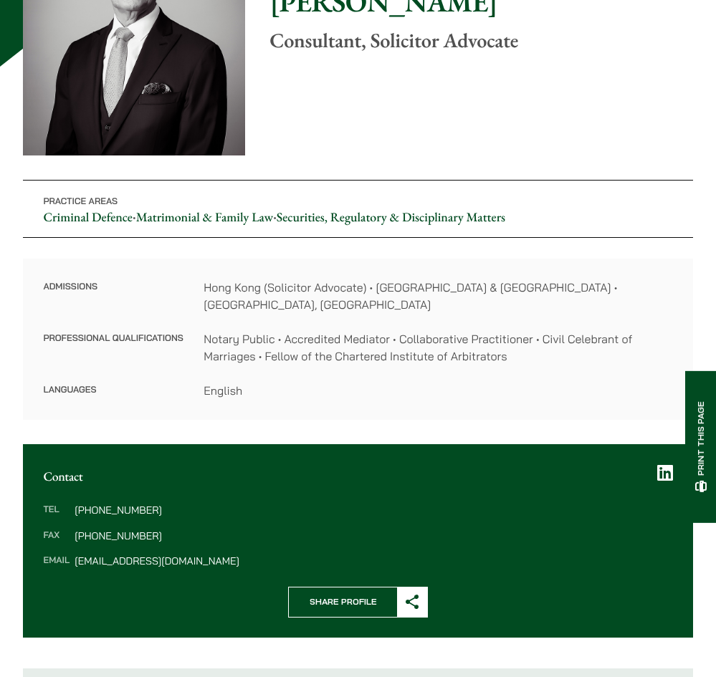
scroll to position [430, 0]
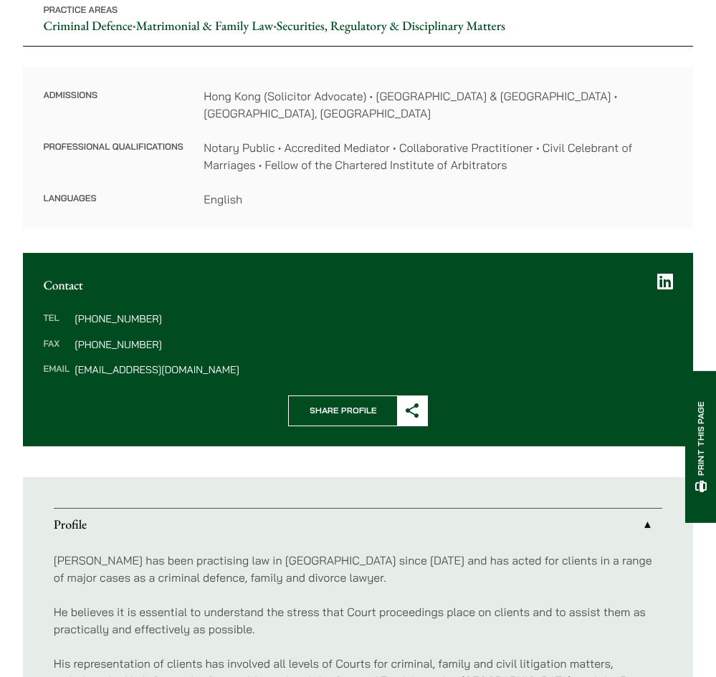
drag, startPoint x: 161, startPoint y: 300, endPoint x: 101, endPoint y: 301, distance: 60.2
click at [101, 314] on dd "[PHONE_NUMBER]" at bounding box center [374, 319] width 598 height 10
copy dd "2868 1234"
drag, startPoint x: 169, startPoint y: 327, endPoint x: 103, endPoint y: 330, distance: 66.0
click at [103, 340] on dd "[PHONE_NUMBER]" at bounding box center [374, 345] width 598 height 10
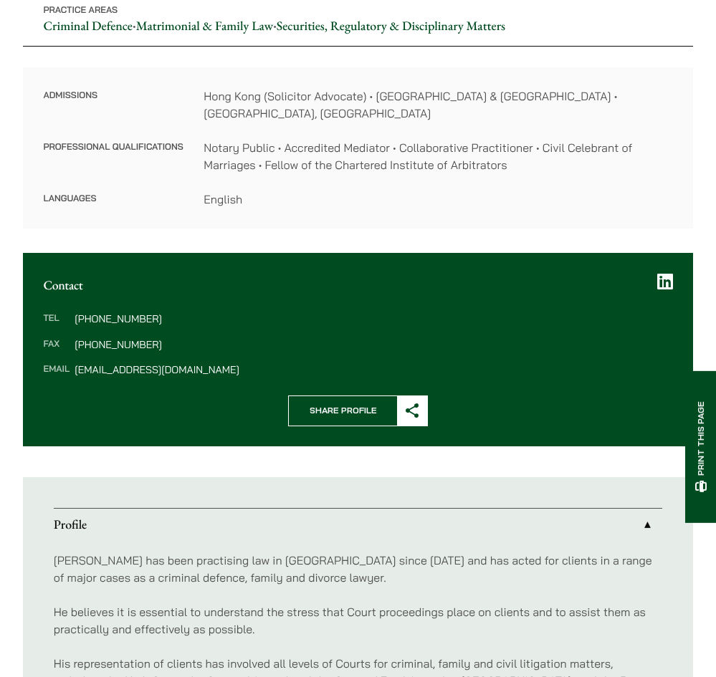
drag, startPoint x: 103, startPoint y: 330, endPoint x: 107, endPoint y: 320, distance: 10.3
click at [107, 320] on dl "Tel (852) 2868 1234 Fax (852) 2845 1637 Email GNBooth@haldanes.com" at bounding box center [357, 344] width 629 height 61
drag, startPoint x: 146, startPoint y: 327, endPoint x: 102, endPoint y: 329, distance: 44.5
click at [102, 340] on dd "[PHONE_NUMBER]" at bounding box center [374, 345] width 598 height 10
copy dd "2845 1637"
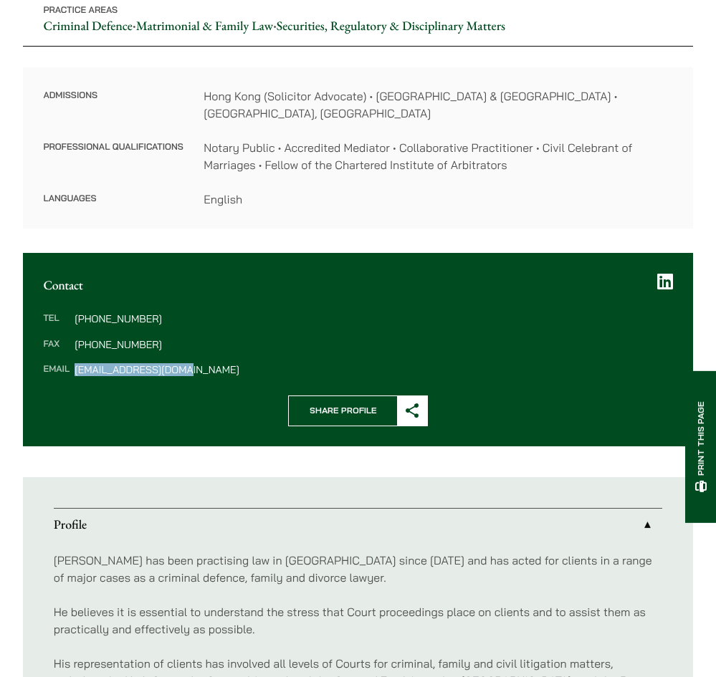
drag, startPoint x: 200, startPoint y: 351, endPoint x: 72, endPoint y: 356, distance: 128.4
click at [72, 356] on dl "Tel (852) 2868 1234 Fax (852) 2845 1637 Email GNBooth@haldanes.com" at bounding box center [357, 344] width 629 height 61
copy dl "GNBooth@haldanes.com"
click at [188, 314] on dd "[PHONE_NUMBER]" at bounding box center [374, 319] width 598 height 10
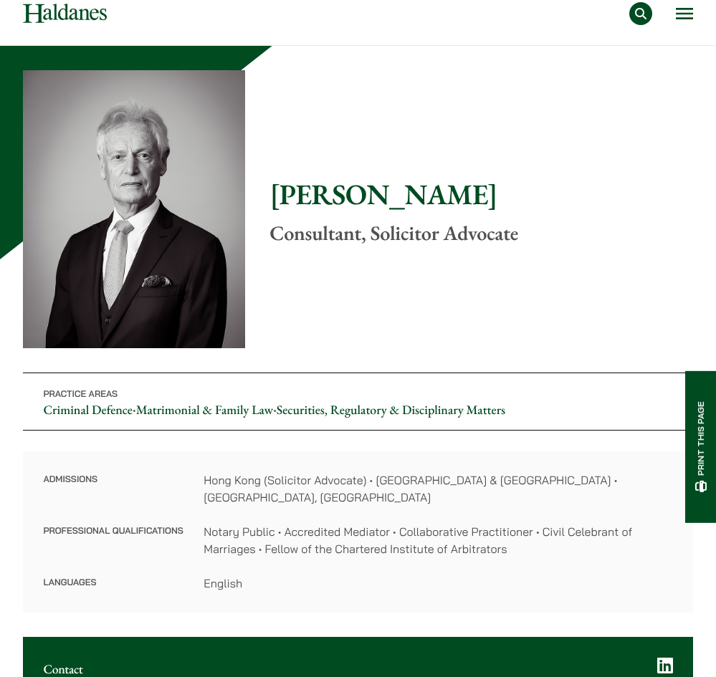
scroll to position [0, 0]
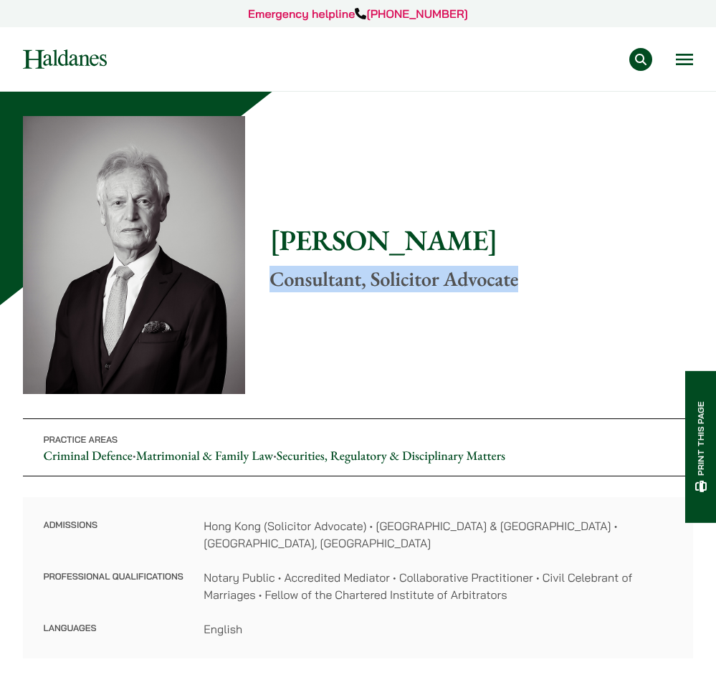
drag, startPoint x: 530, startPoint y: 274, endPoint x: 274, endPoint y: 296, distance: 256.1
click at [274, 296] on div "Home » Lawyers » Geoffrey Booth Geoffrey Booth Consultant, Solicitor Advocate P…" at bounding box center [358, 387] width 670 height 542
copy p "Consultant, Solicitor Advocate"
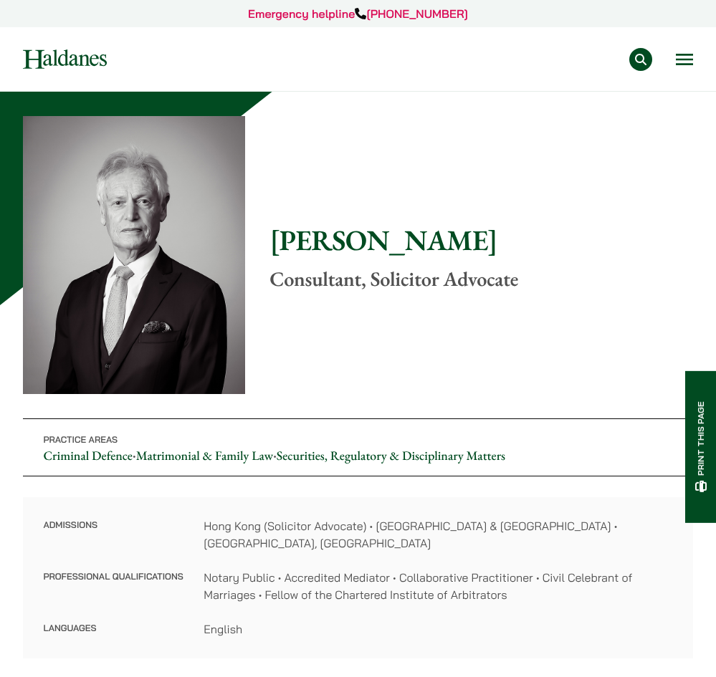
click at [449, 364] on div "Home » Lawyers » Geoffrey Booth Geoffrey Booth Consultant, Solicitor Advocate P…" at bounding box center [358, 387] width 670 height 542
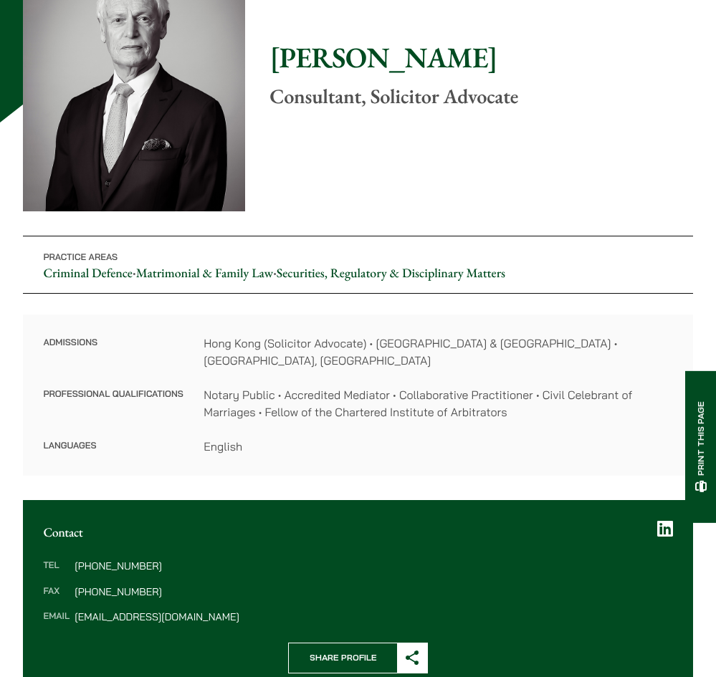
scroll to position [287, 0]
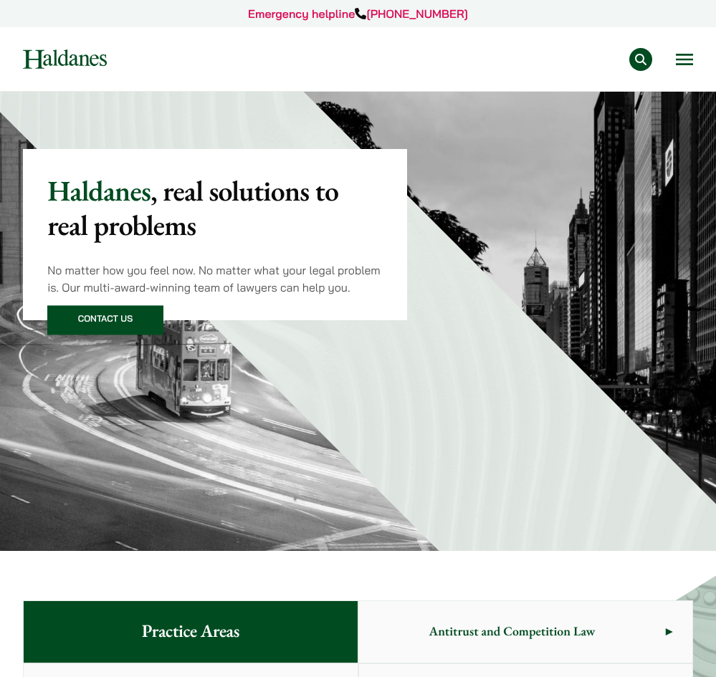
drag, startPoint x: 140, startPoint y: 32, endPoint x: 107, endPoint y: 20, distance: 34.5
click at [140, 32] on nav "Practice Areas Antitrust and Competition Law Civil Litigation & Dispute Resolut…" at bounding box center [358, 59] width 670 height 64
